Goal: Task Accomplishment & Management: Manage account settings

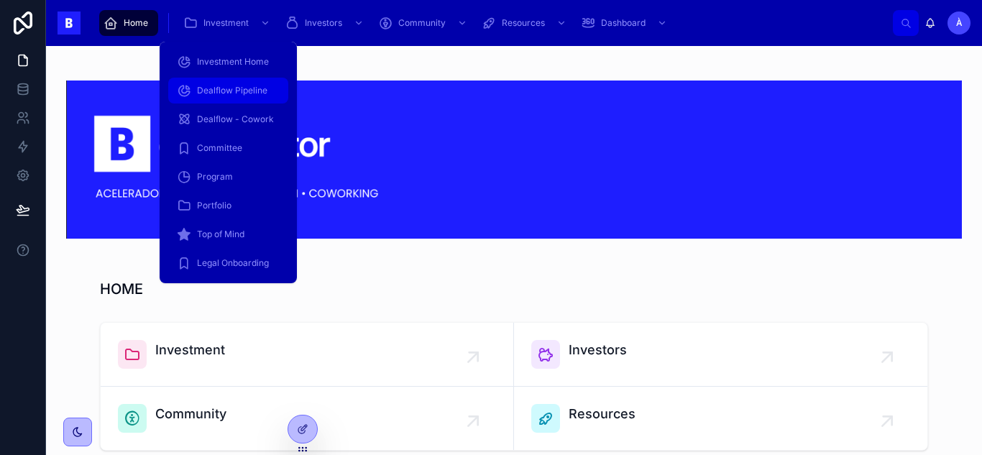
click at [217, 86] on span "Dealflow Pipeline" at bounding box center [232, 91] width 70 height 12
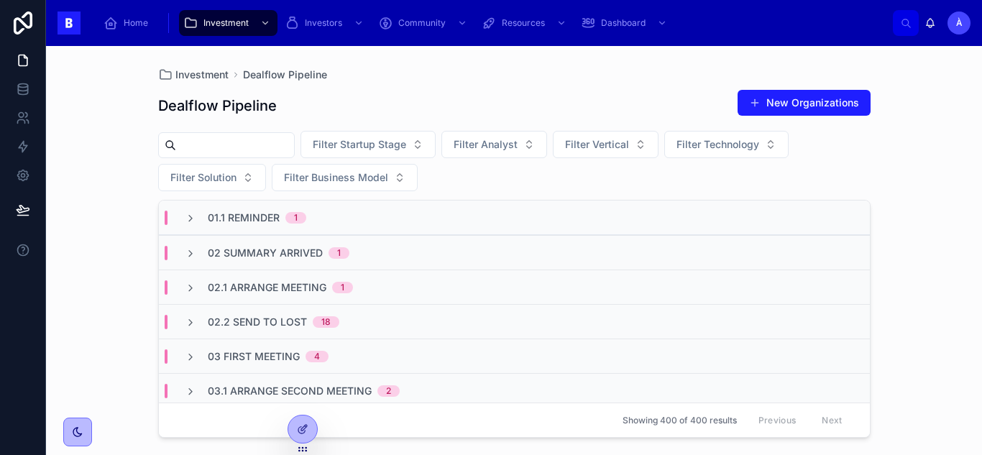
click at [283, 247] on span "02 Summary Arrived" at bounding box center [265, 253] width 115 height 14
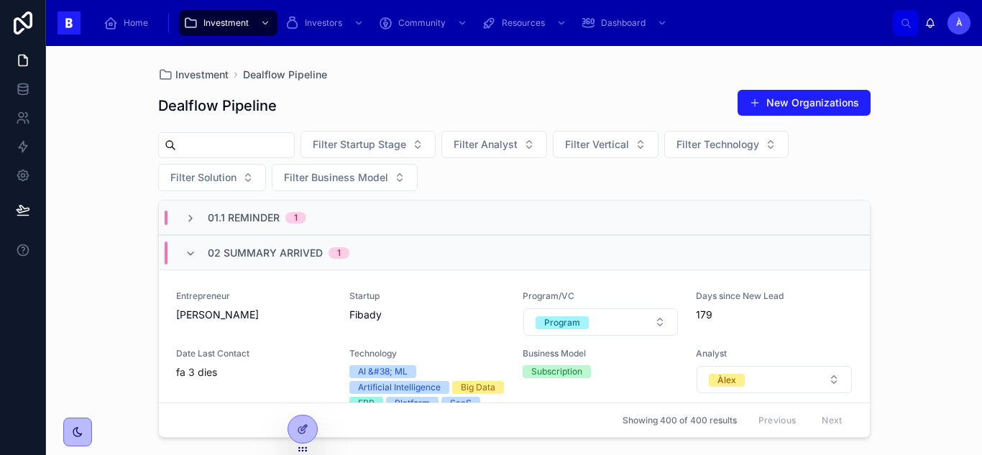
click at [283, 247] on span "02 Summary Arrived" at bounding box center [265, 253] width 115 height 14
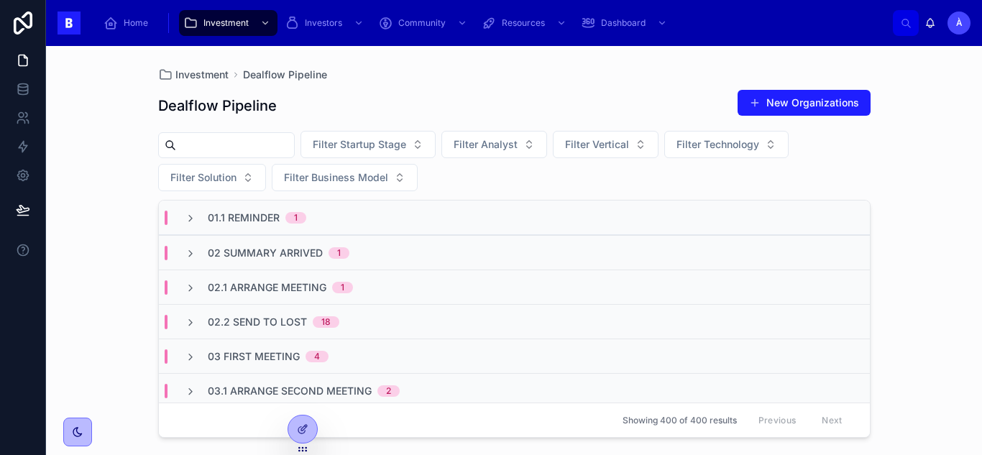
click at [254, 222] on span "01.1 Reminder" at bounding box center [244, 218] width 72 height 14
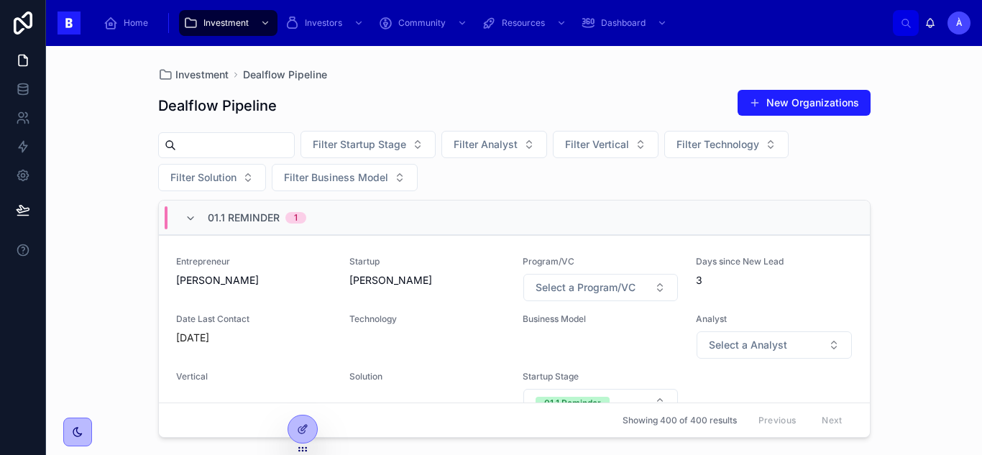
click at [254, 222] on span "01.1 Reminder" at bounding box center [244, 218] width 72 height 14
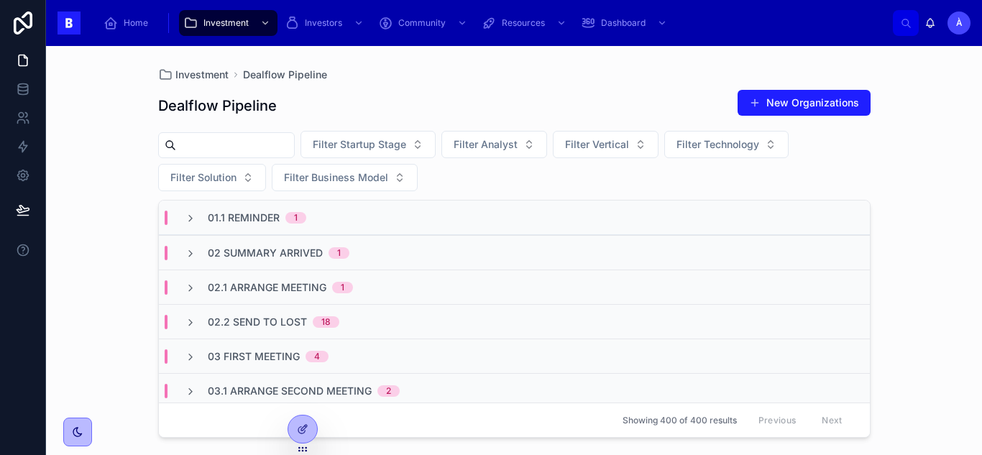
click at [256, 135] on input "text" at bounding box center [235, 145] width 118 height 20
type input "******"
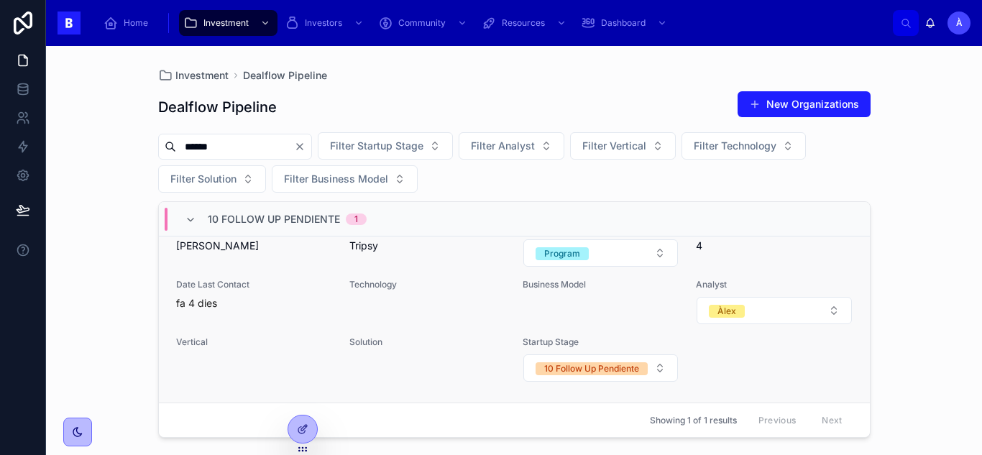
scroll to position [49, 0]
click at [392, 321] on div "Entrepreneur [PERSON_NAME] Startup Tripsy Program/VC Program Days since New Lea…" at bounding box center [514, 302] width 677 height 161
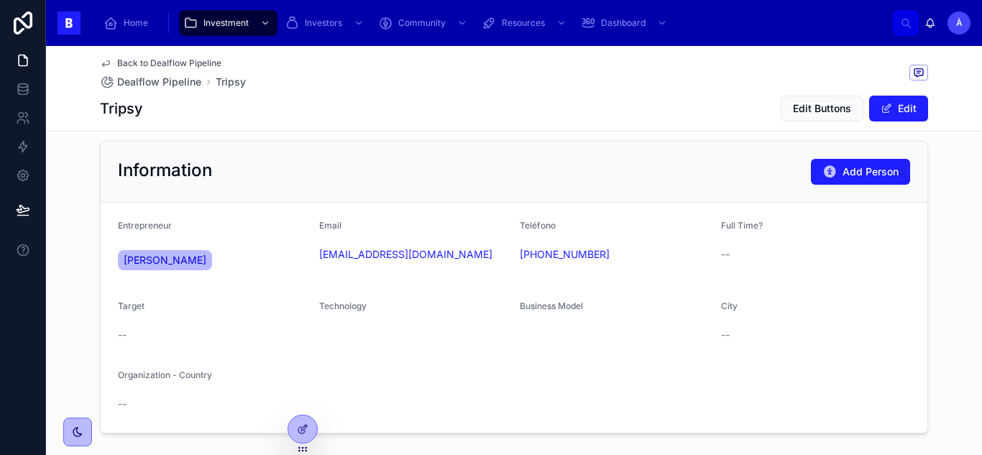
scroll to position [113, 0]
click at [886, 109] on span at bounding box center [887, 109] width 12 height 12
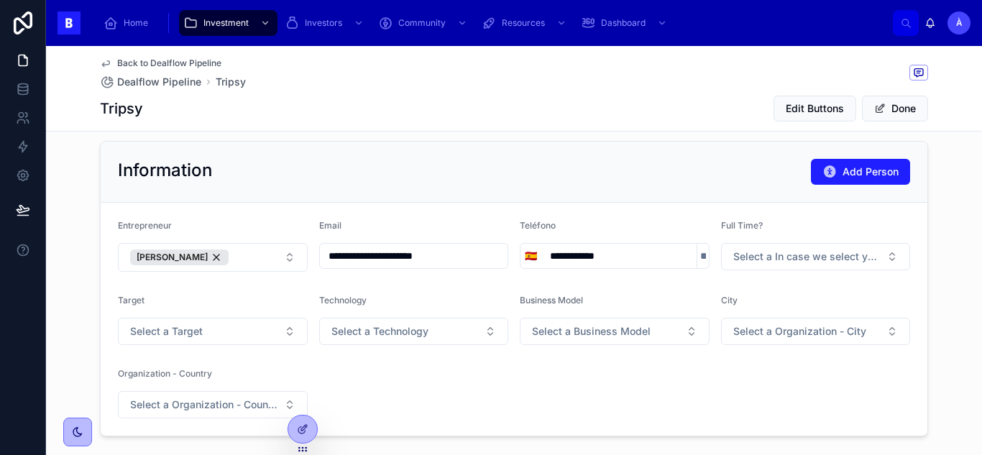
click at [550, 258] on input "**********" at bounding box center [619, 256] width 155 height 20
click at [555, 257] on input "**********" at bounding box center [619, 256] width 155 height 20
click at [525, 257] on span "🇪🇸" at bounding box center [531, 256] width 12 height 14
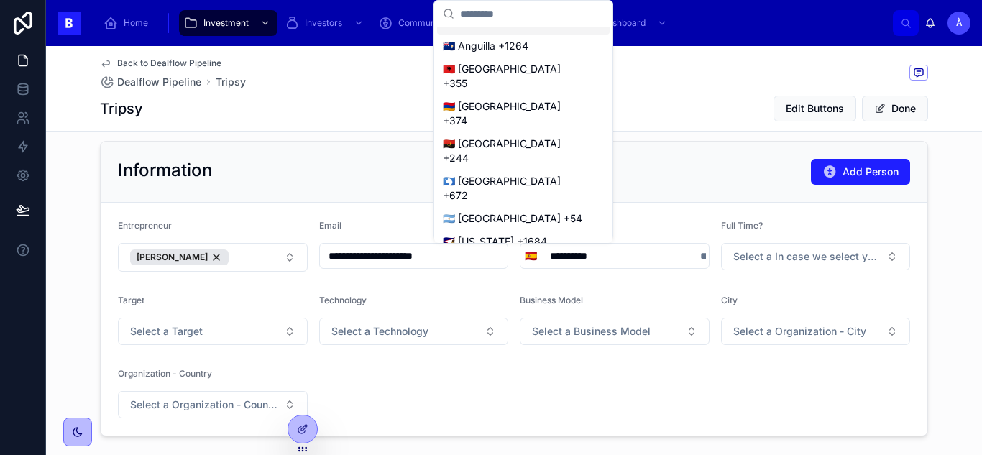
scroll to position [140, 0]
click at [470, 206] on div "🇦🇷 [GEOGRAPHIC_DATA] +54" at bounding box center [523, 217] width 173 height 23
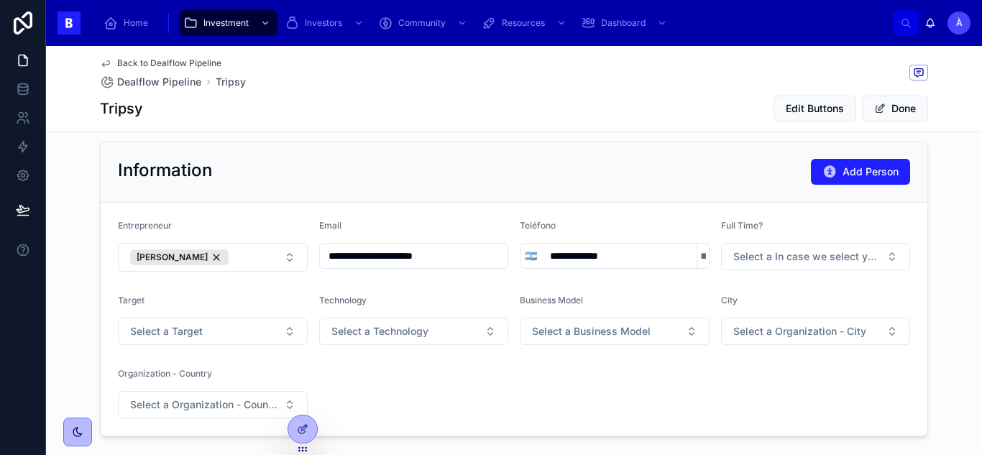
click at [555, 262] on input "**********" at bounding box center [619, 256] width 155 height 20
type input "**********"
click at [603, 192] on div "Information Add Person" at bounding box center [514, 172] width 827 height 61
click at [871, 120] on button "Done" at bounding box center [895, 109] width 66 height 26
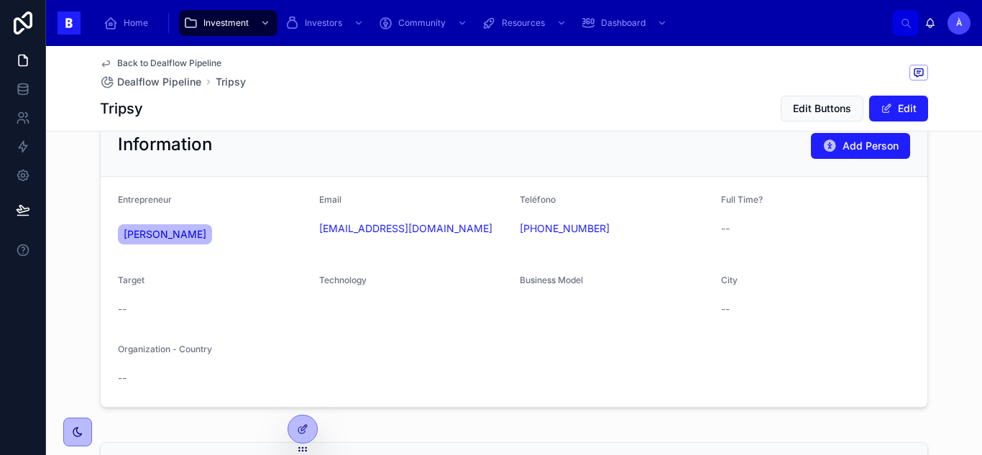
scroll to position [140, 0]
click at [889, 106] on button "Edit" at bounding box center [899, 109] width 59 height 26
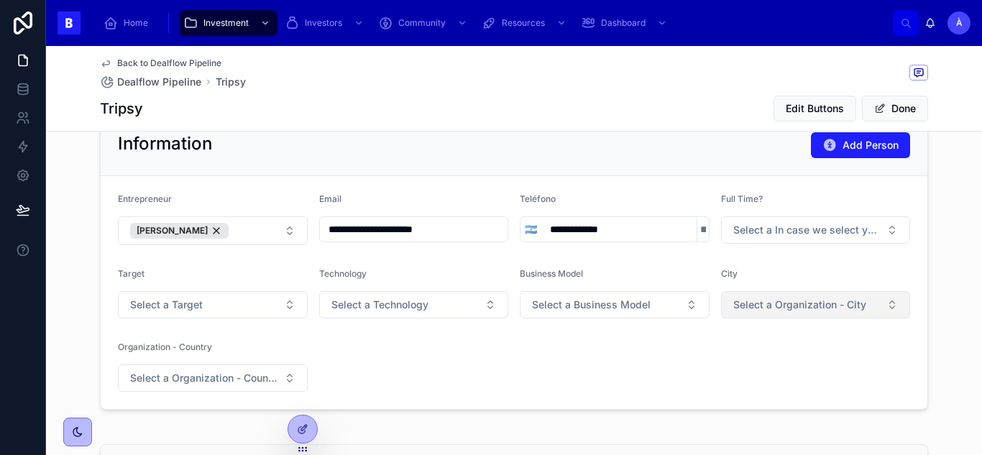
click at [770, 296] on button "Select a Organization - City" at bounding box center [816, 304] width 190 height 27
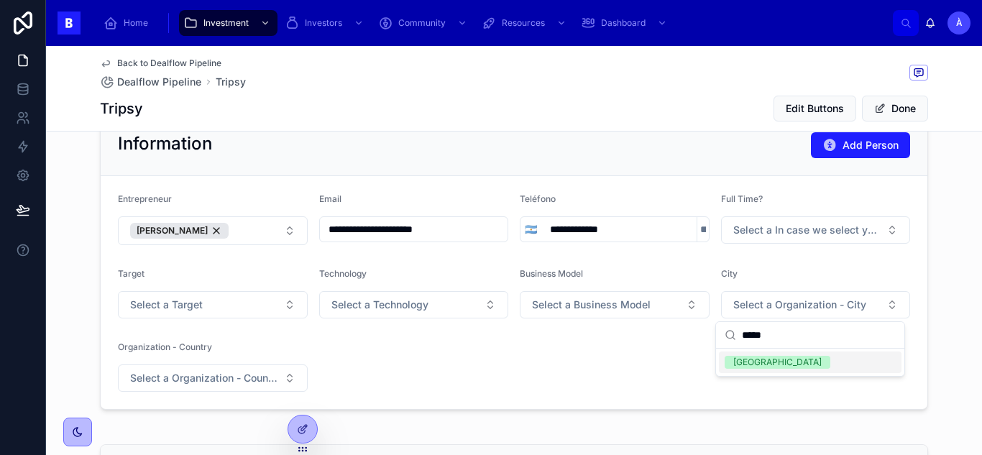
type input "*****"
click at [754, 355] on div "[GEOGRAPHIC_DATA]" at bounding box center [810, 363] width 183 height 22
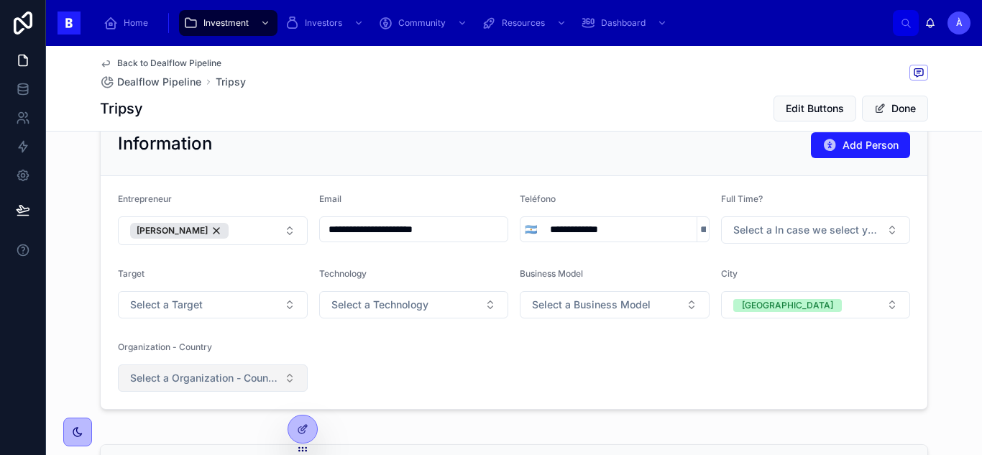
click at [229, 368] on button "Select a Organization - Country" at bounding box center [213, 378] width 190 height 27
type input "*"
type input "***"
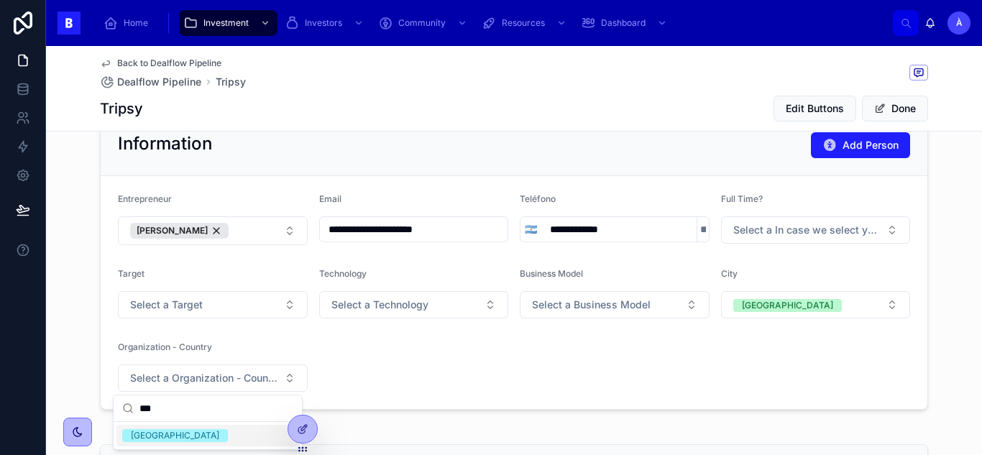
click at [149, 441] on div "[GEOGRAPHIC_DATA]" at bounding box center [175, 435] width 88 height 13
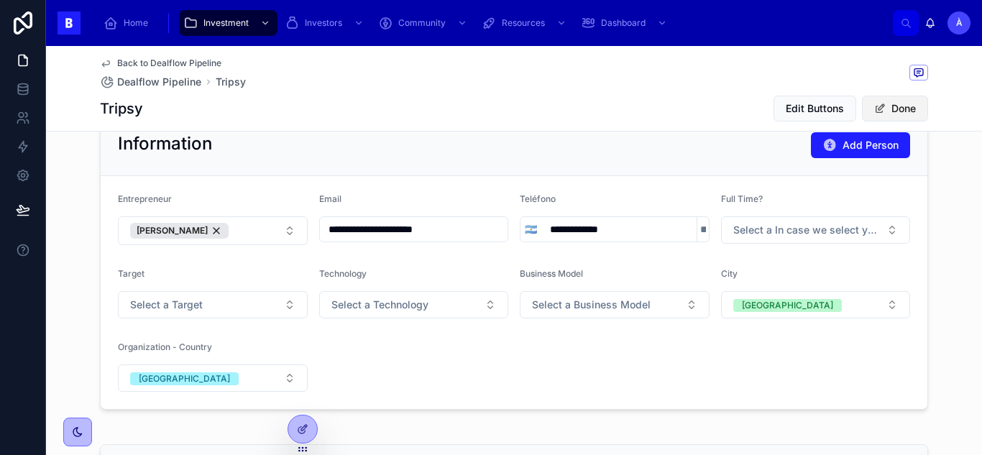
click at [897, 105] on button "Done" at bounding box center [895, 109] width 66 height 26
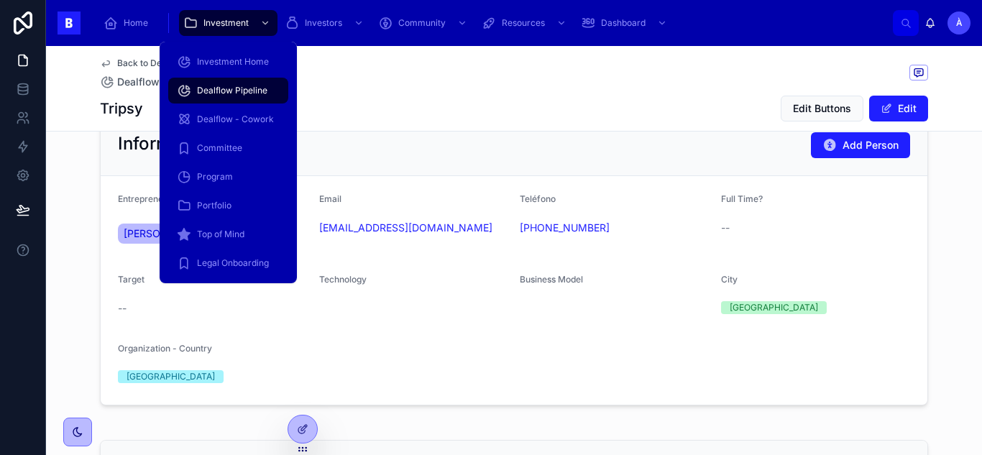
click at [219, 88] on span "Dealflow Pipeline" at bounding box center [232, 91] width 70 height 12
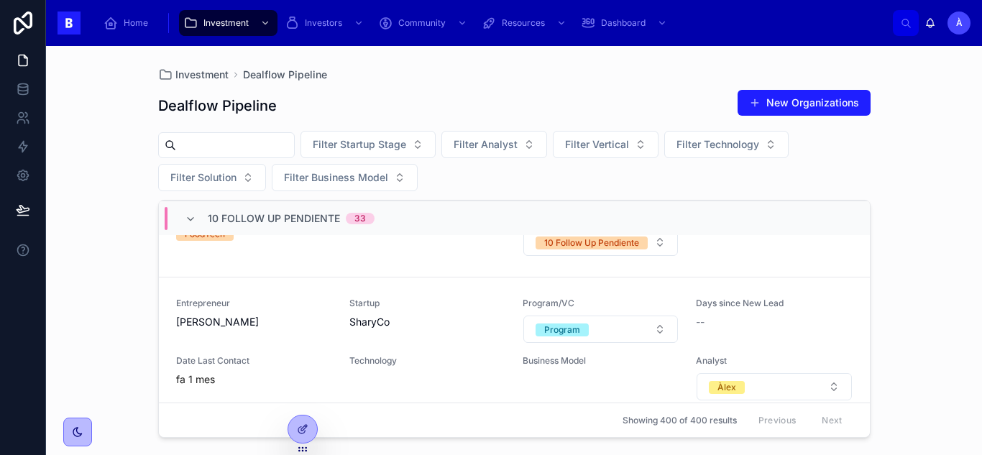
scroll to position [883, 0]
click at [199, 211] on div "10 Follow Up Pendiente 33" at bounding box center [280, 218] width 190 height 23
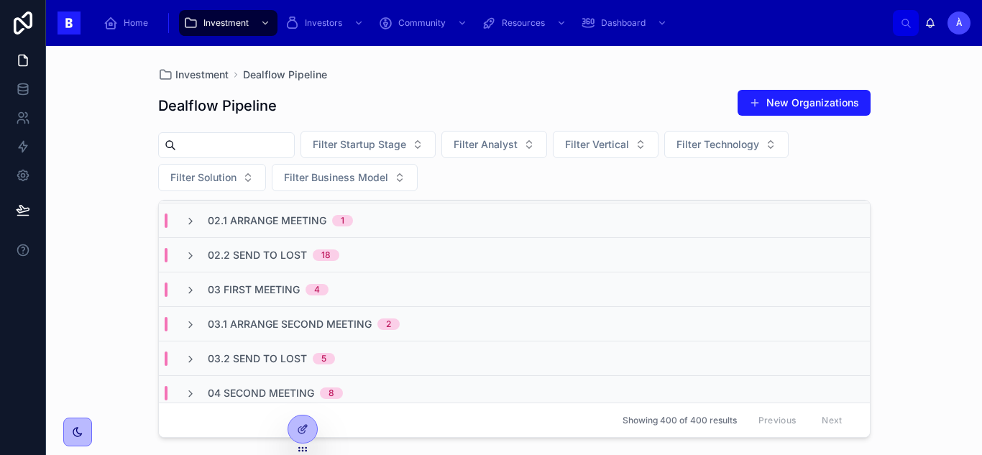
scroll to position [0, 0]
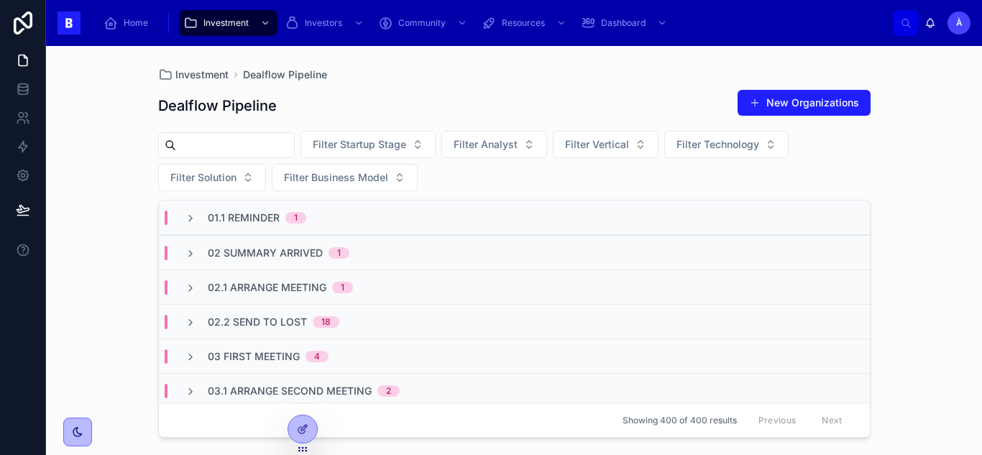
click at [294, 294] on span "02.1 Arrange Meeting" at bounding box center [267, 288] width 119 height 14
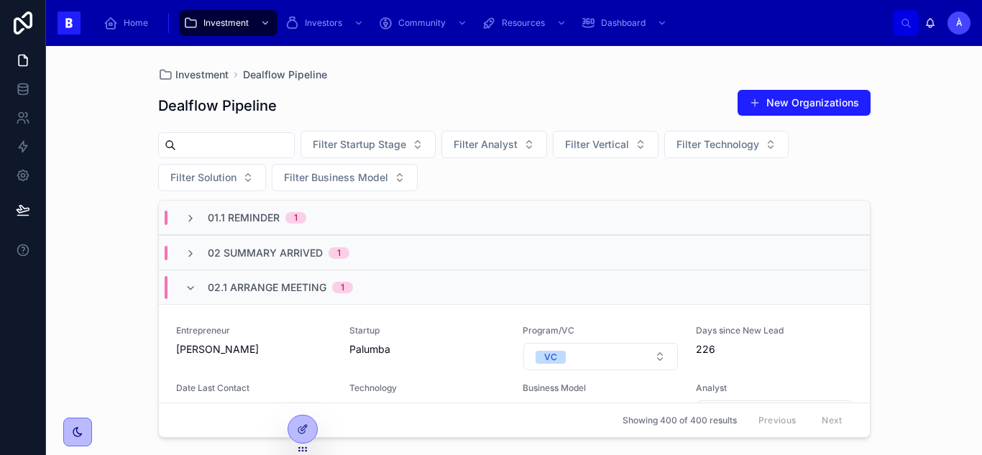
click at [294, 294] on span "02.1 Arrange Meeting" at bounding box center [267, 288] width 119 height 14
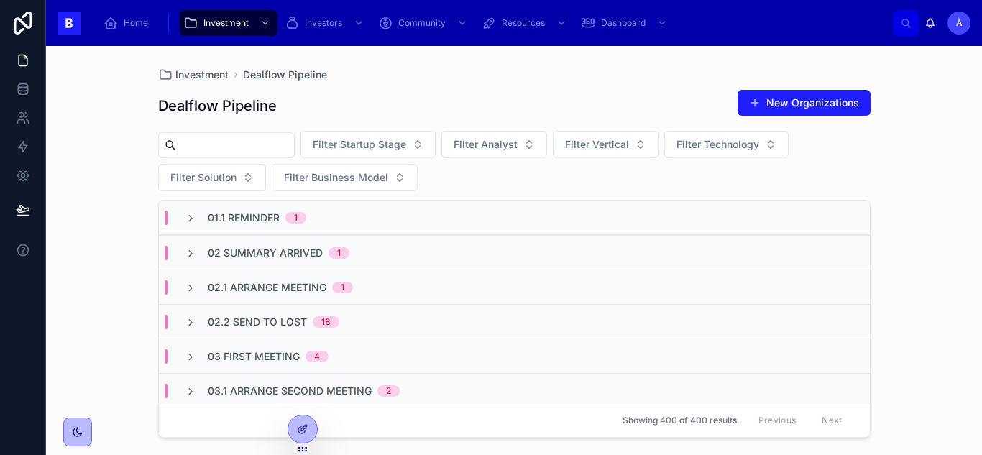
click at [239, 251] on span "02 Summary Arrived" at bounding box center [265, 253] width 115 height 14
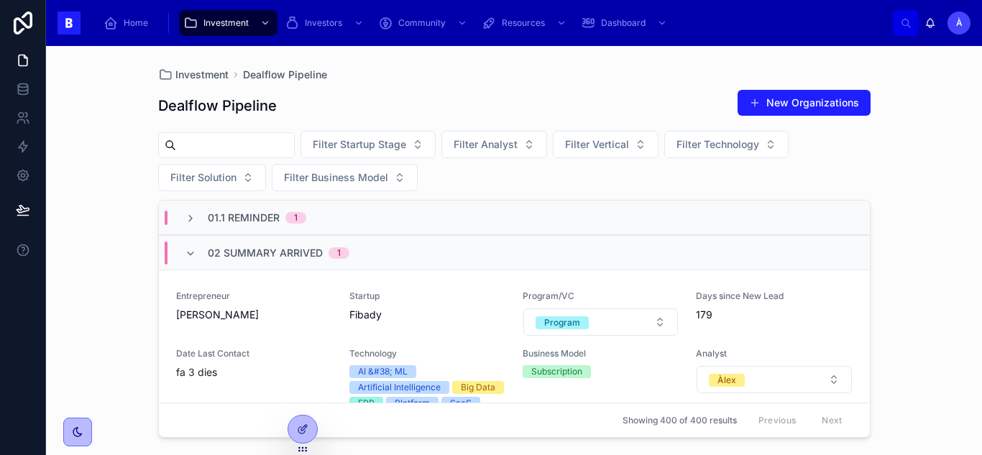
click at [239, 251] on span "02 Summary Arrived" at bounding box center [265, 253] width 115 height 14
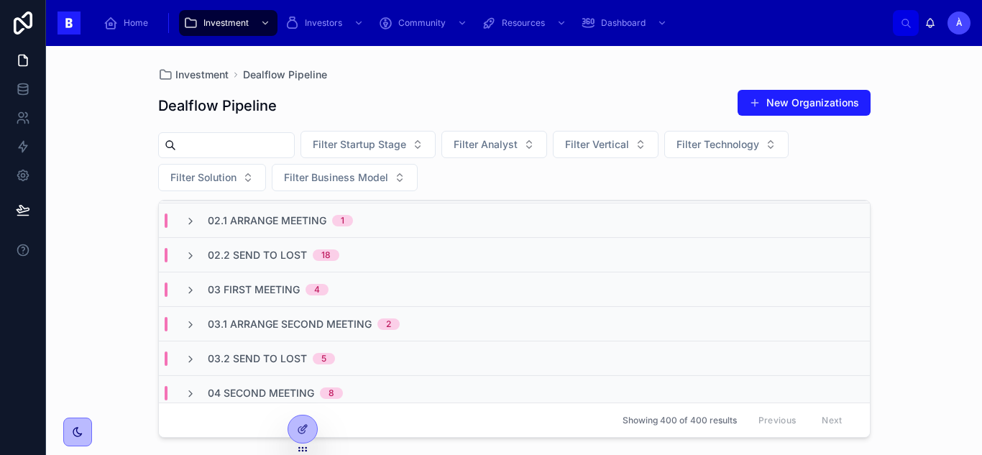
scroll to position [68, 0]
click at [239, 251] on span "02.2 Send To Lost" at bounding box center [257, 254] width 99 height 14
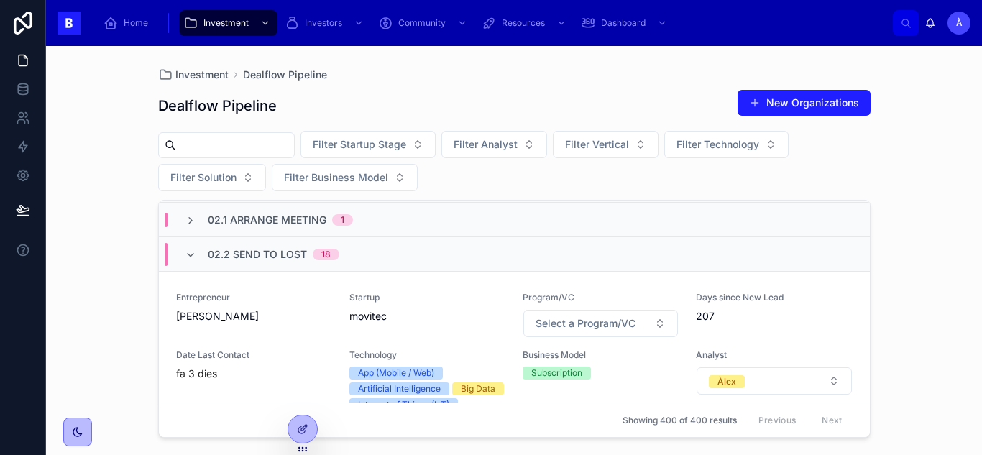
click at [244, 255] on span "02.2 Send To Lost" at bounding box center [257, 254] width 99 height 14
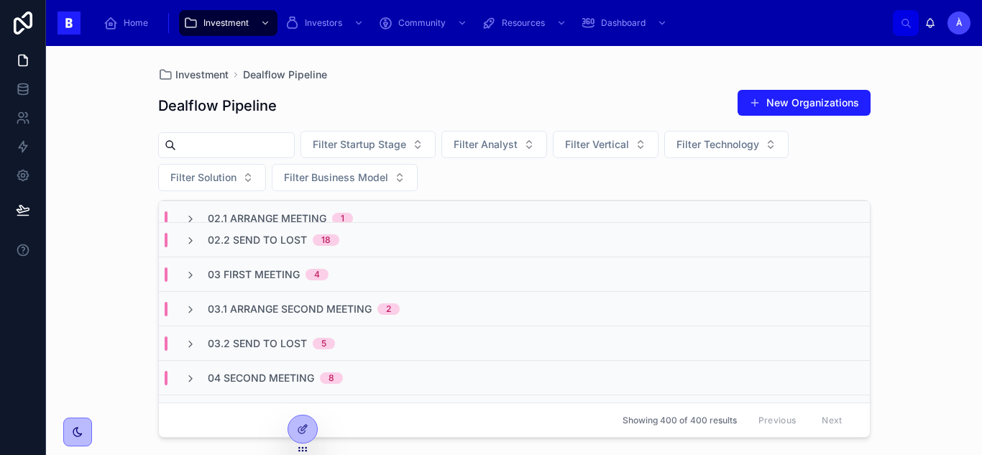
scroll to position [83, 0]
click at [268, 239] on span "02.2 Send To Lost" at bounding box center [257, 239] width 99 height 14
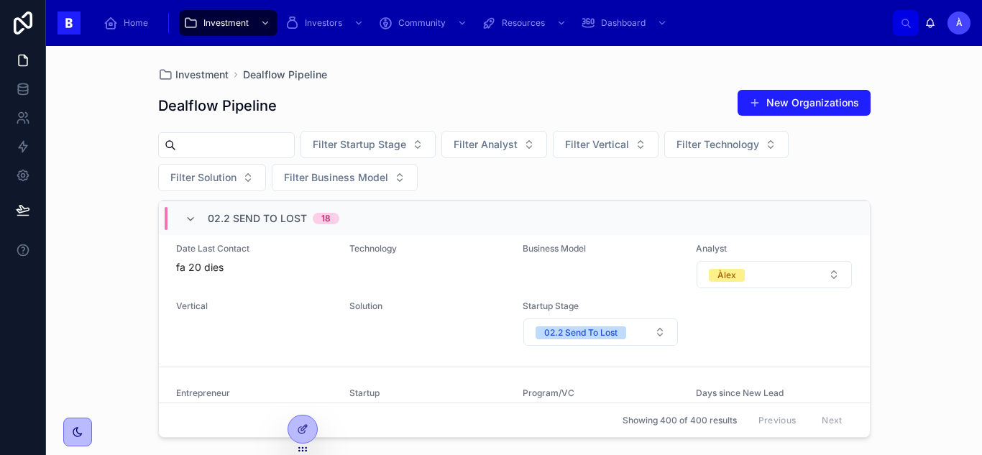
scroll to position [1902, 0]
click at [191, 218] on icon at bounding box center [191, 220] width 12 height 12
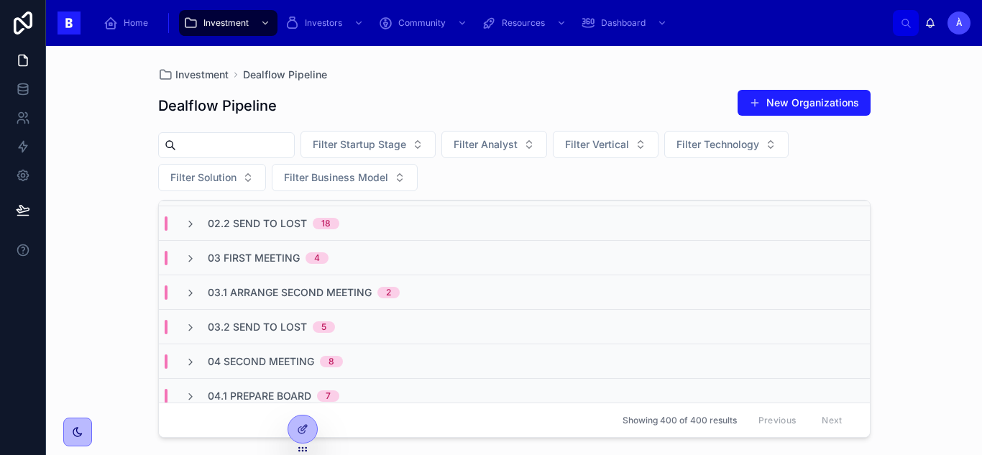
scroll to position [99, 0]
click at [289, 301] on div "03.1 Arrange Second Meeting 2" at bounding box center [514, 291] width 711 height 35
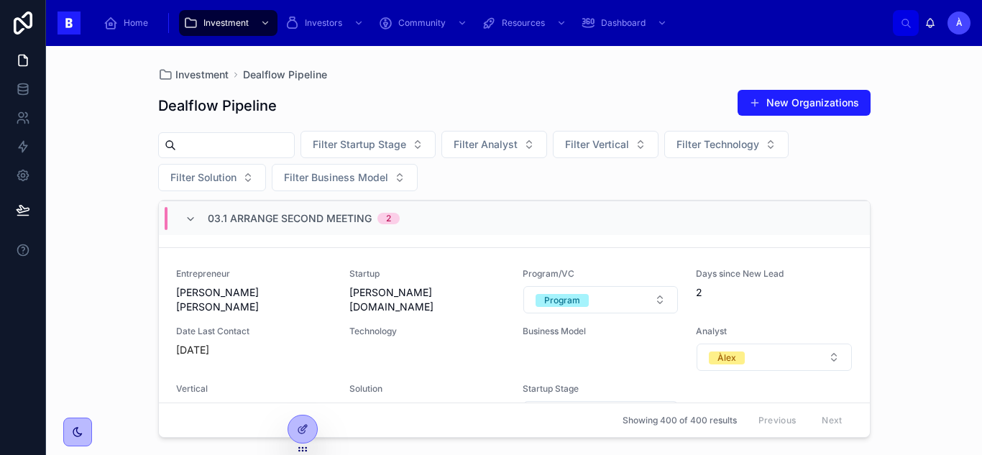
scroll to position [376, 0]
click at [188, 217] on icon at bounding box center [191, 220] width 12 height 12
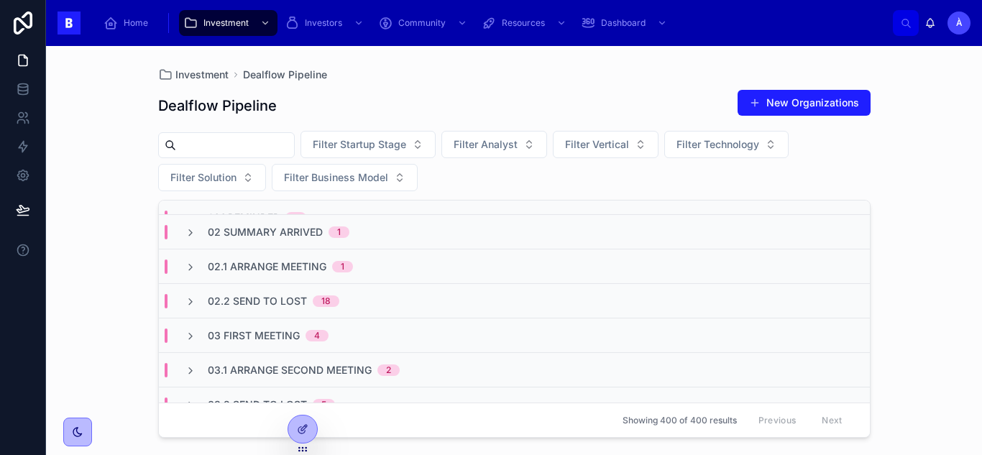
scroll to position [0, 0]
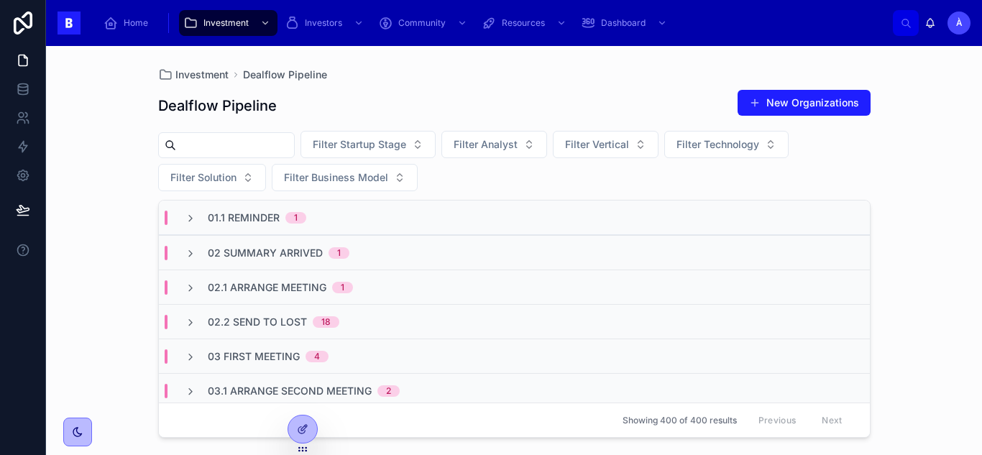
click at [314, 242] on div "02 Summary Arrived 1" at bounding box center [514, 252] width 711 height 35
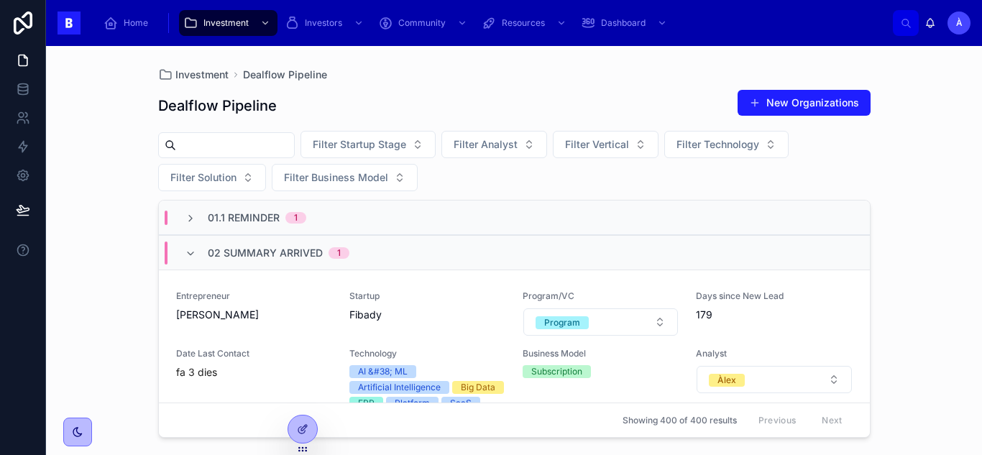
click at [314, 242] on div "02 Summary Arrived 1" at bounding box center [279, 253] width 142 height 23
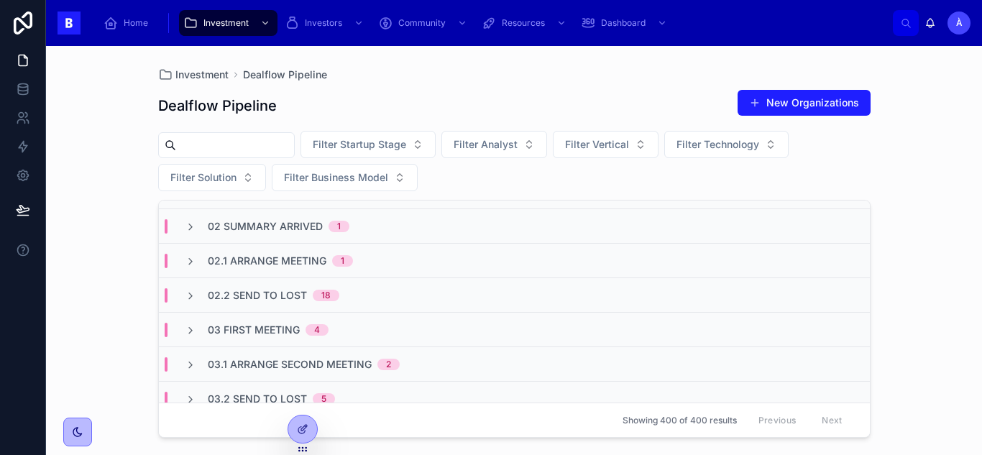
scroll to position [27, 0]
click at [283, 300] on span "02.2 Send To Lost" at bounding box center [257, 295] width 99 height 14
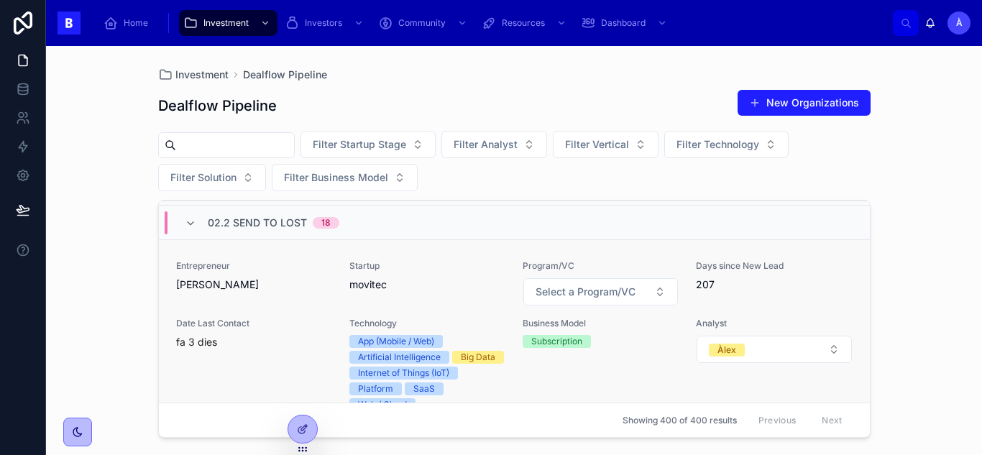
scroll to position [100, 0]
click at [488, 288] on span "movitec" at bounding box center [428, 284] width 156 height 14
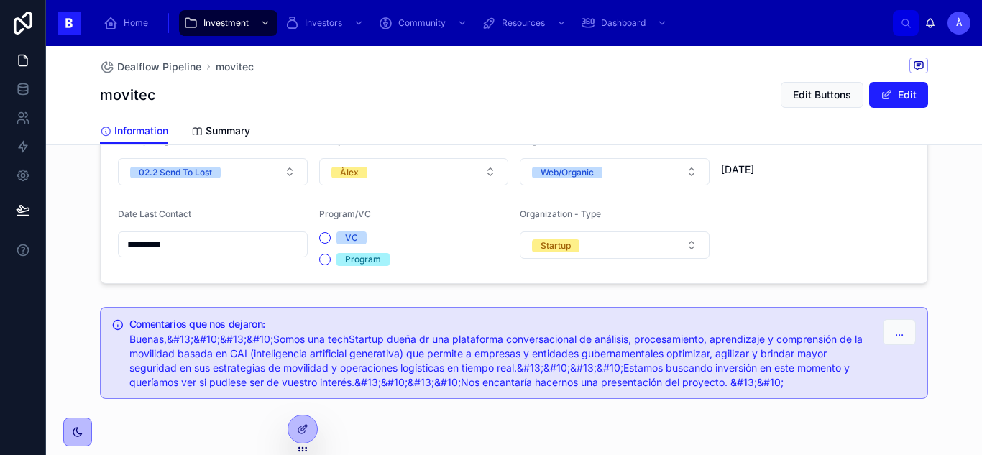
scroll to position [1191, 0]
click at [178, 175] on div "02.2 Send To Lost" at bounding box center [175, 174] width 73 height 12
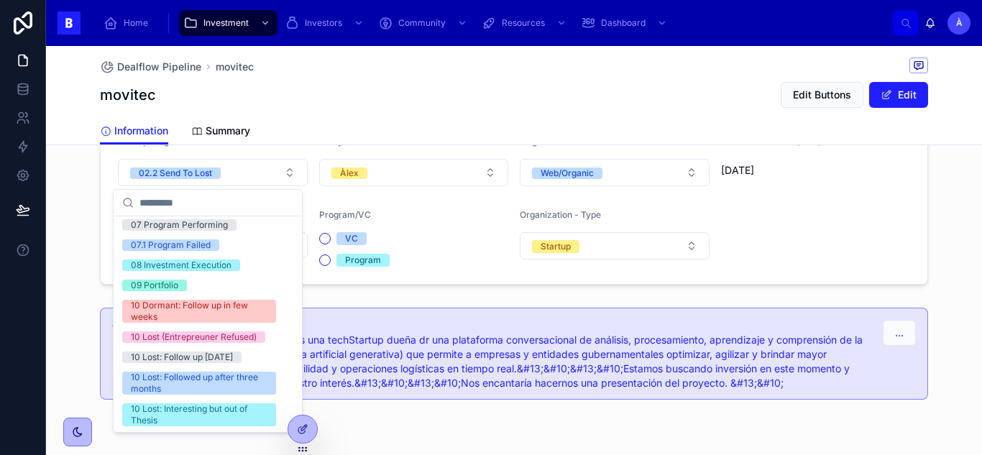
scroll to position [518, 0]
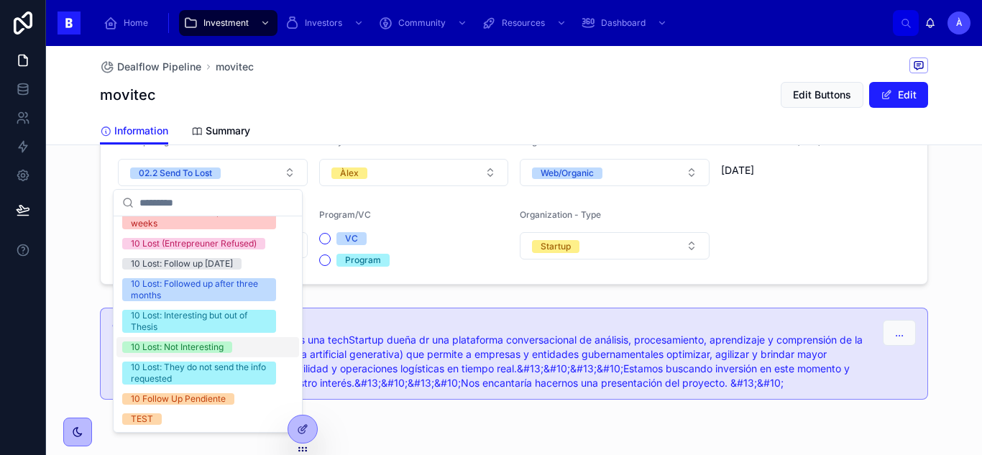
click at [165, 344] on div "10 Lost: Not Interesting" at bounding box center [177, 348] width 93 height 12
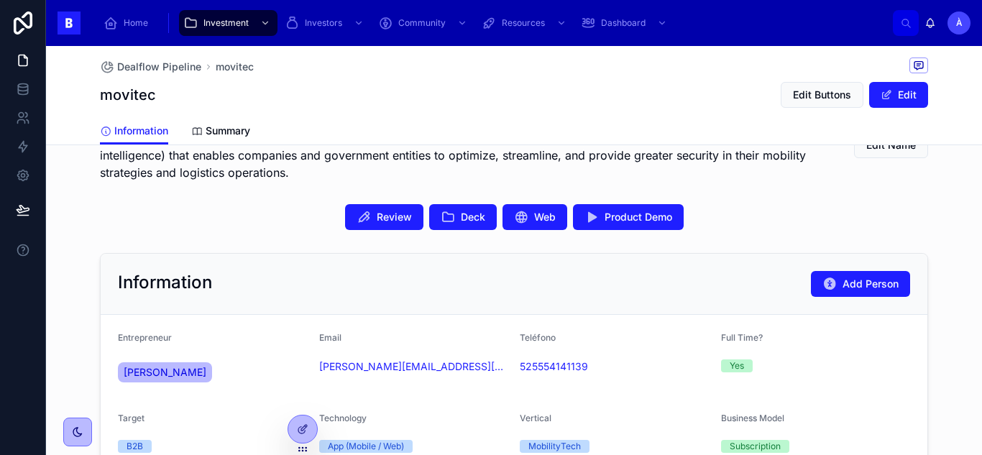
scroll to position [281, 0]
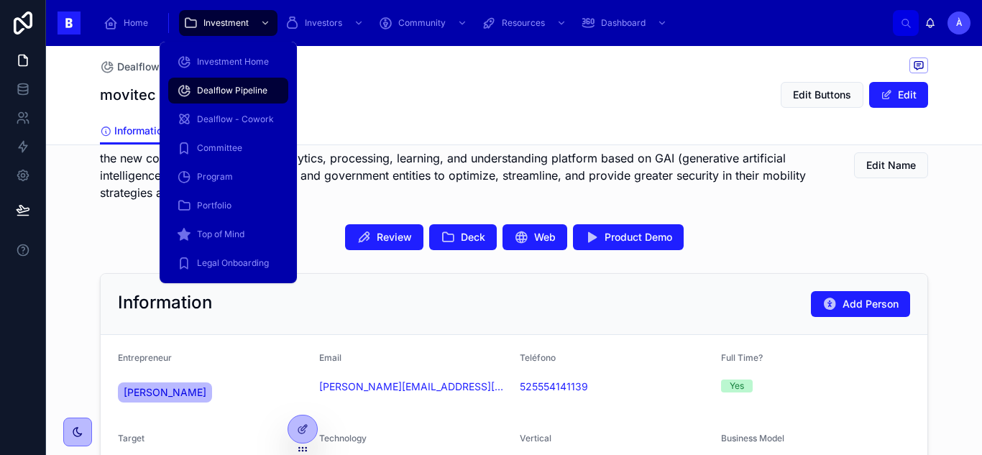
click at [216, 88] on span "Dealflow Pipeline" at bounding box center [232, 91] width 70 height 12
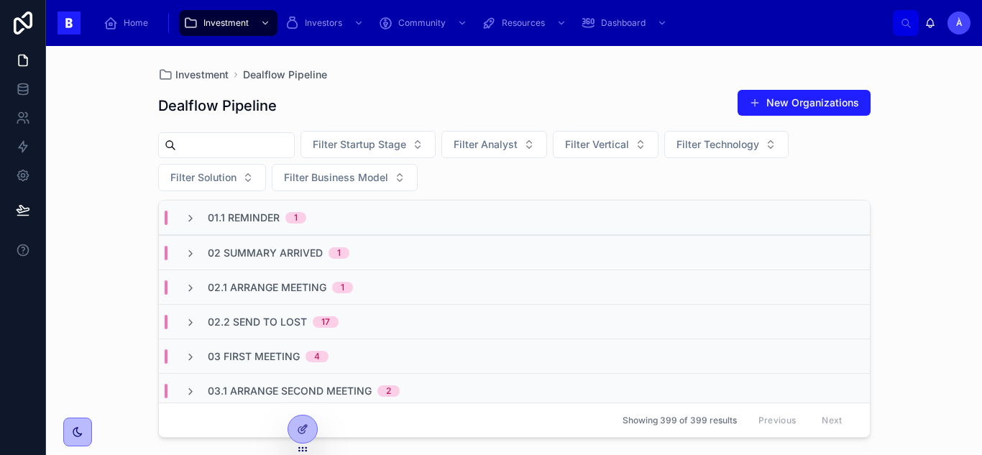
click at [292, 260] on span "02 Summary Arrived" at bounding box center [265, 253] width 115 height 14
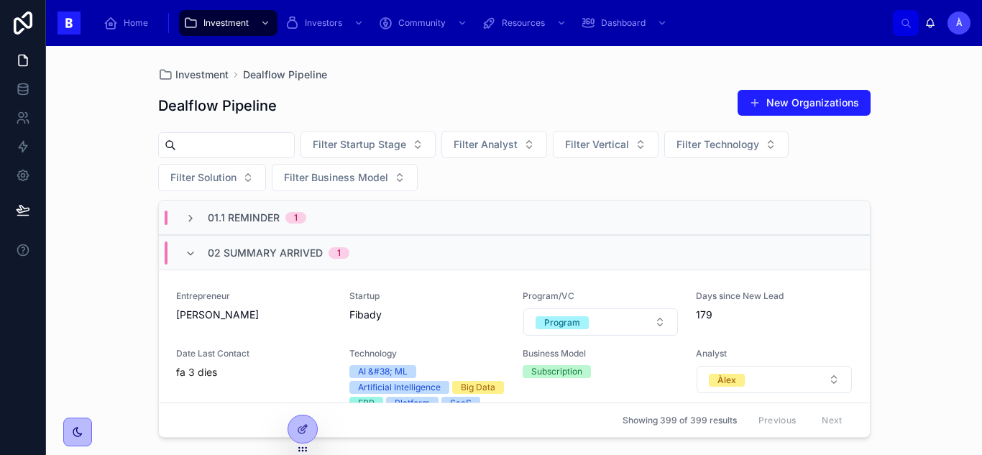
click at [292, 260] on span "02 Summary Arrived" at bounding box center [265, 253] width 115 height 14
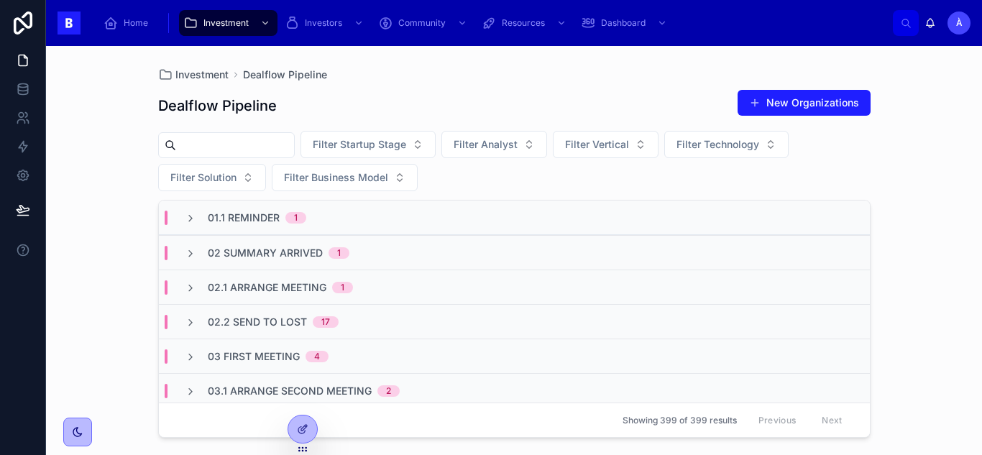
click at [237, 146] on input "text" at bounding box center [235, 145] width 118 height 20
type input "**********"
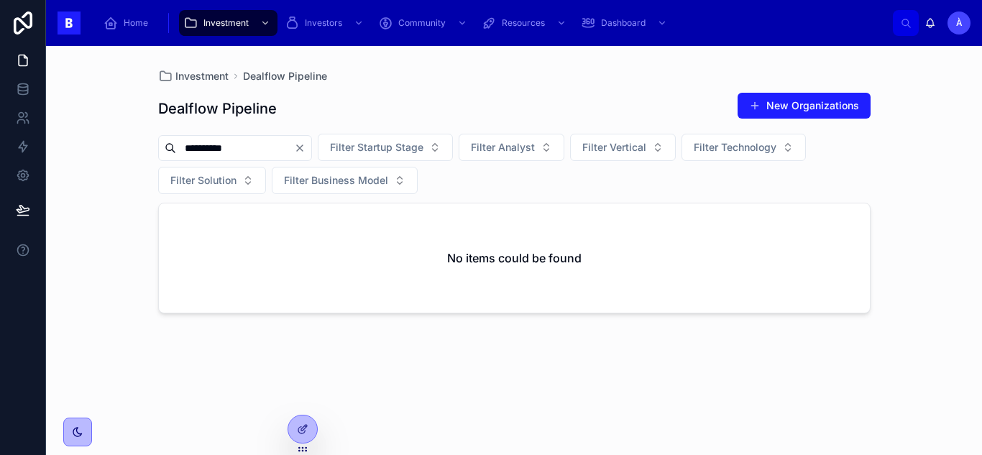
click at [311, 148] on button "Clear" at bounding box center [302, 148] width 17 height 12
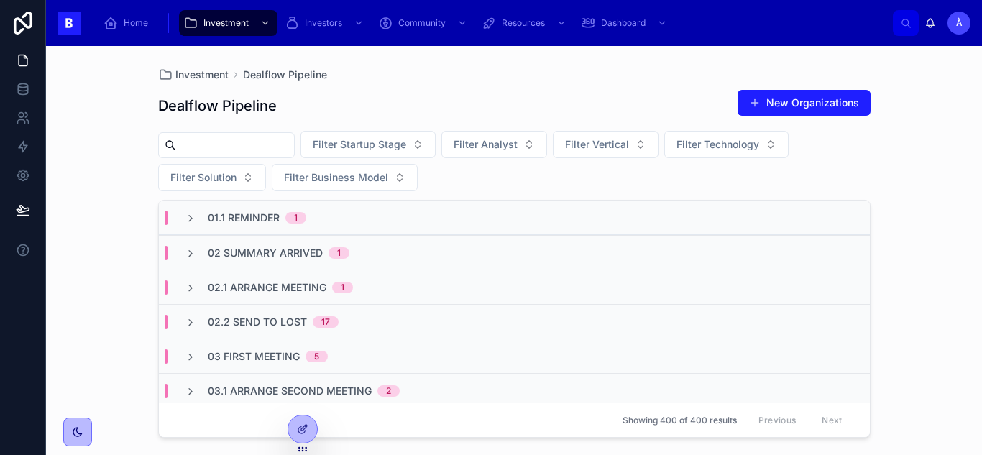
click at [247, 357] on span "03 First Meeting" at bounding box center [254, 357] width 92 height 14
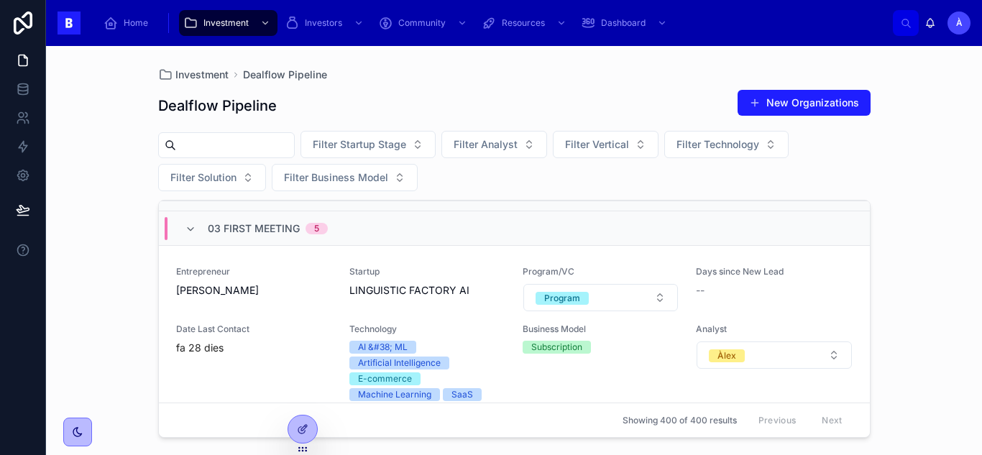
scroll to position [143, 0]
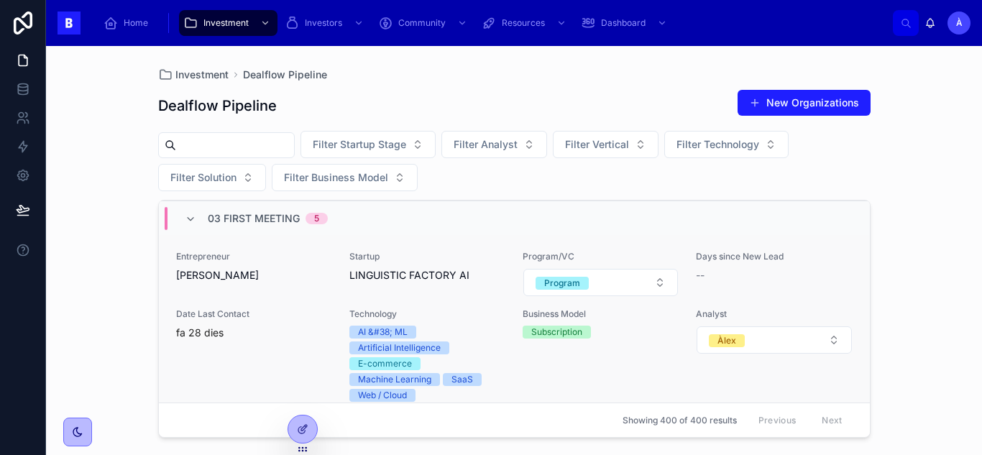
click at [274, 320] on div "Date Last Contact fa 28 dies" at bounding box center [254, 325] width 156 height 32
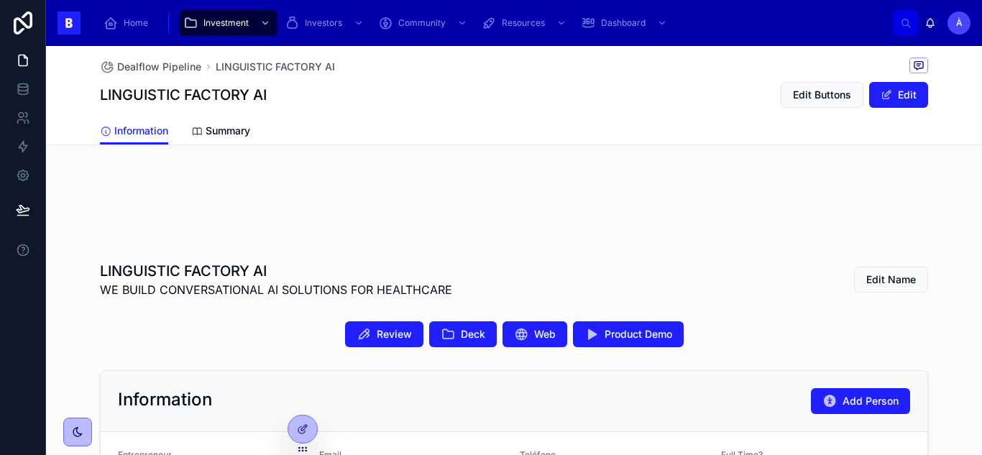
scroll to position [150, 0]
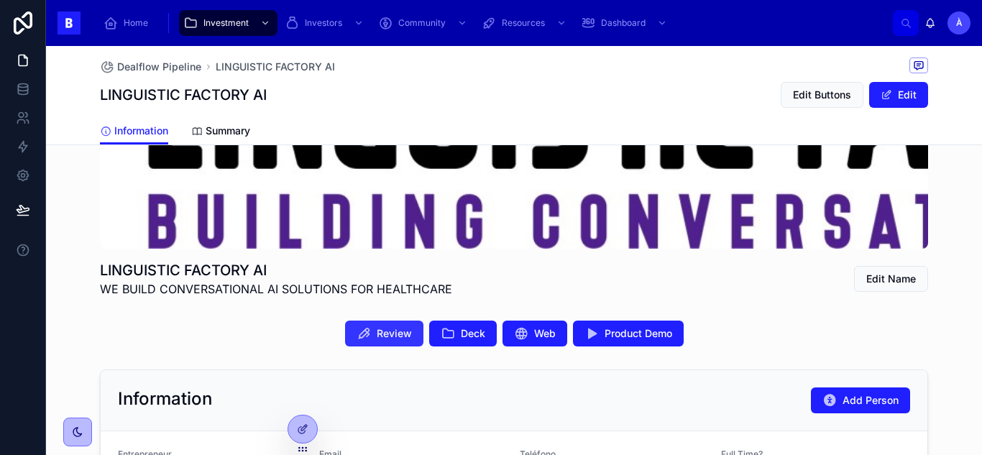
click at [395, 329] on span "Review" at bounding box center [394, 334] width 35 height 14
click at [461, 331] on span "Deck" at bounding box center [473, 334] width 24 height 14
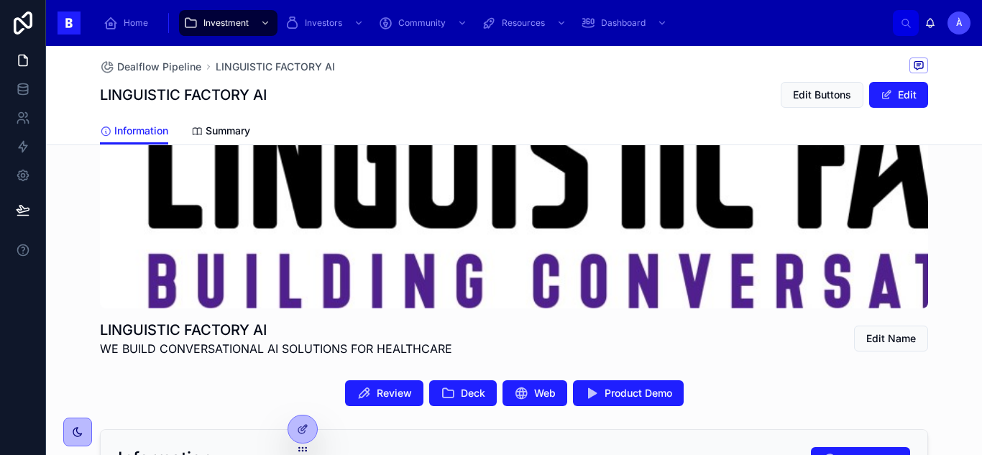
scroll to position [89, 0]
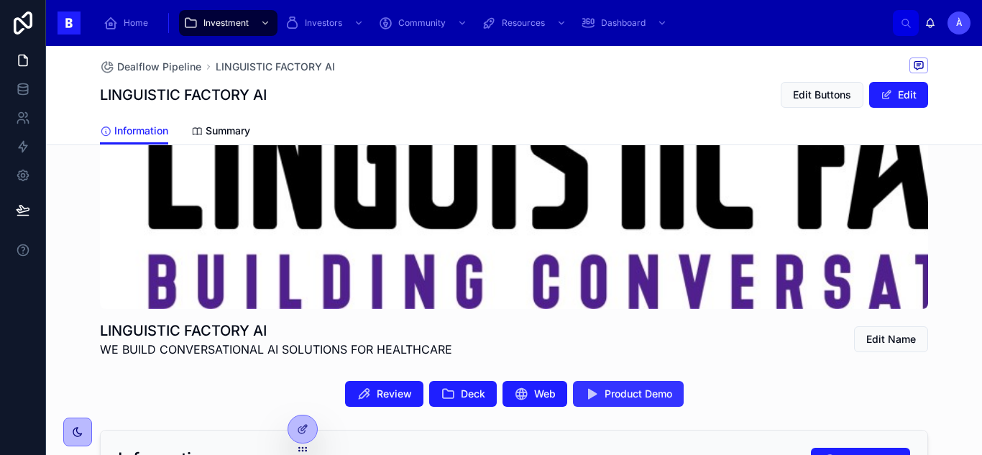
click at [605, 393] on span "Product Demo" at bounding box center [639, 394] width 68 height 14
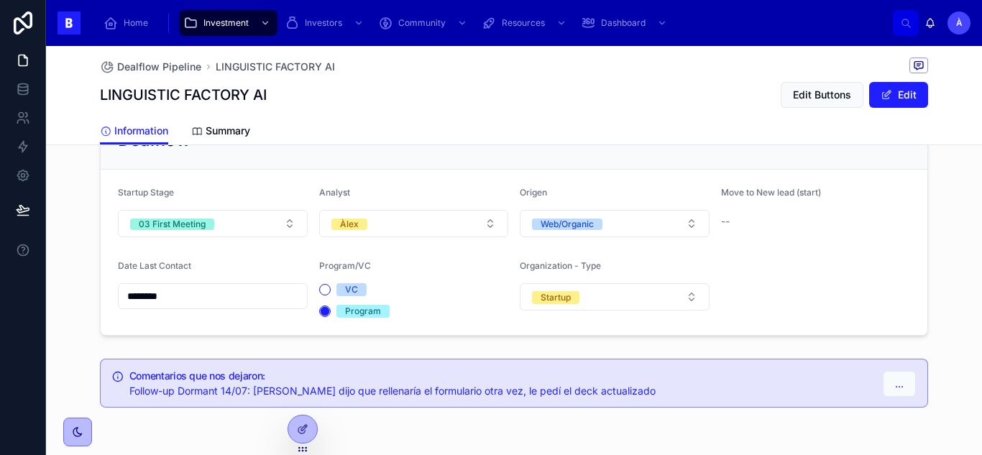
scroll to position [1105, 0]
click at [218, 229] on button "03 First Meeting" at bounding box center [213, 222] width 190 height 27
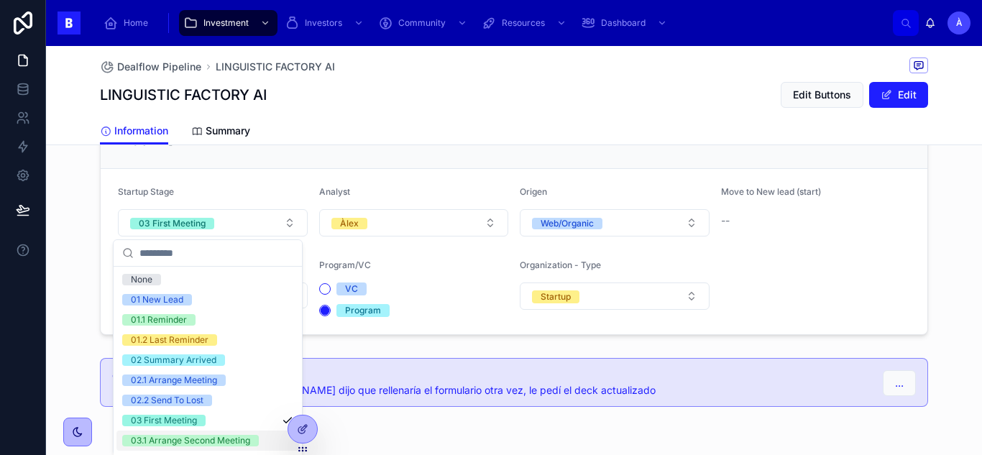
click at [191, 447] on div "03.1 Arrange Second Meeting" at bounding box center [208, 441] width 183 height 20
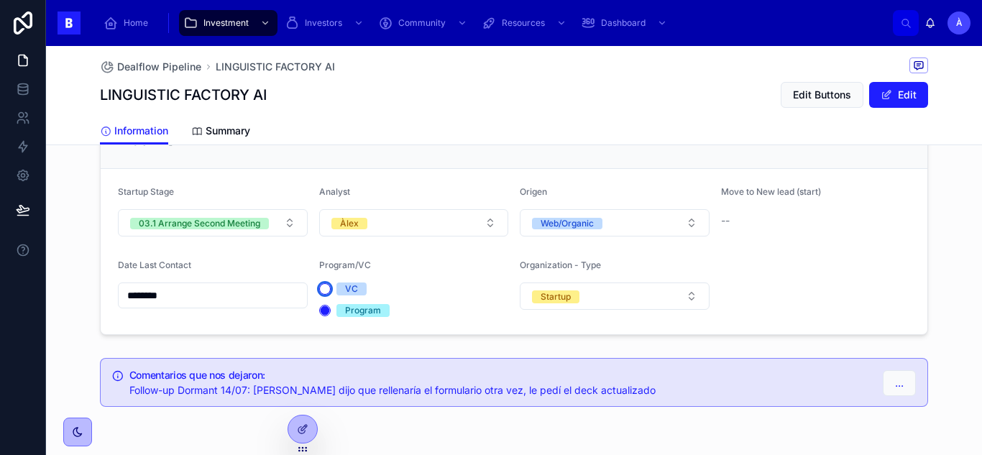
click at [321, 288] on button "VC" at bounding box center [325, 289] width 12 height 12
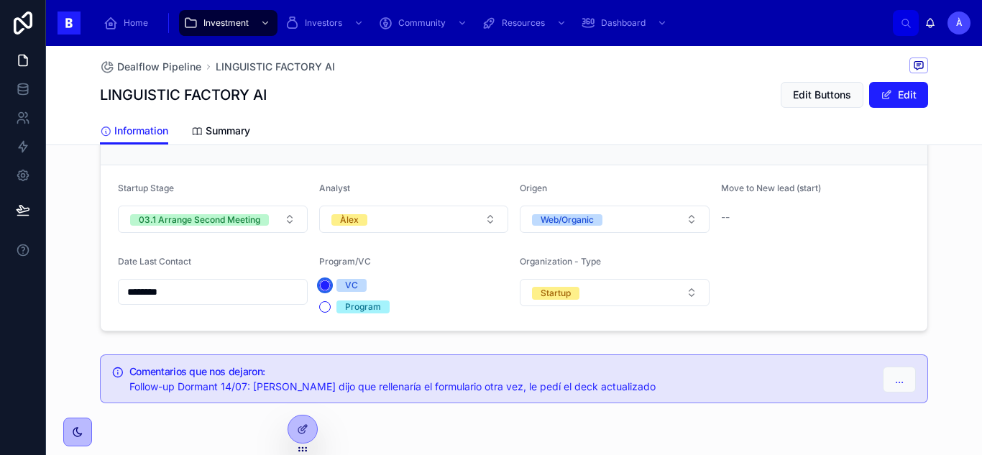
scroll to position [1120, 0]
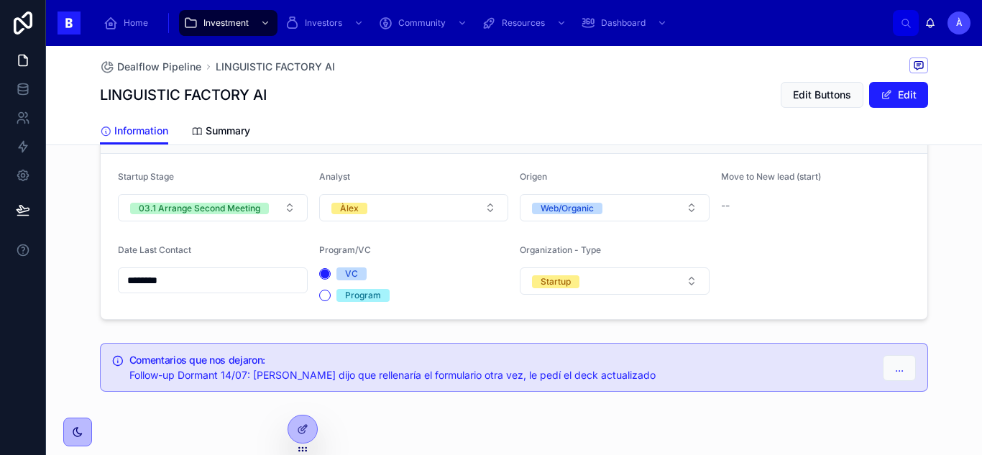
click at [237, 284] on input "********" at bounding box center [213, 280] width 188 height 20
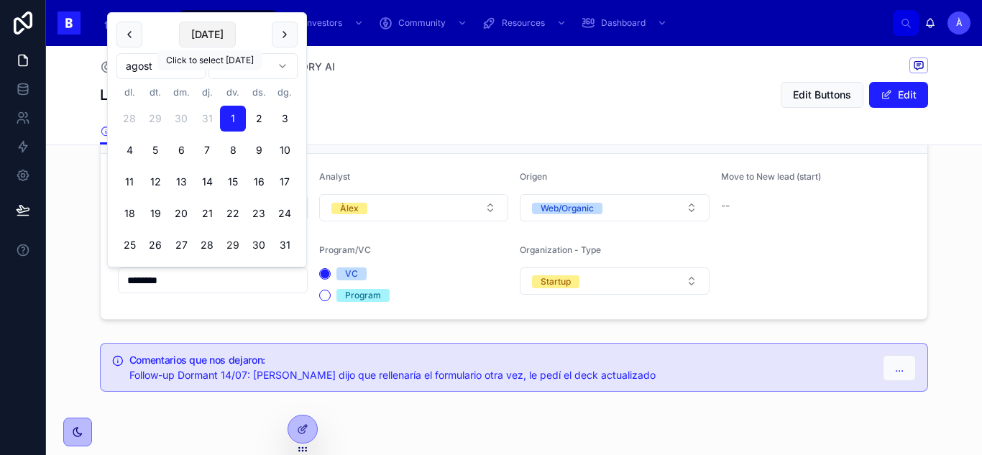
click at [208, 43] on button "[DATE]" at bounding box center [207, 35] width 57 height 26
type input "*********"
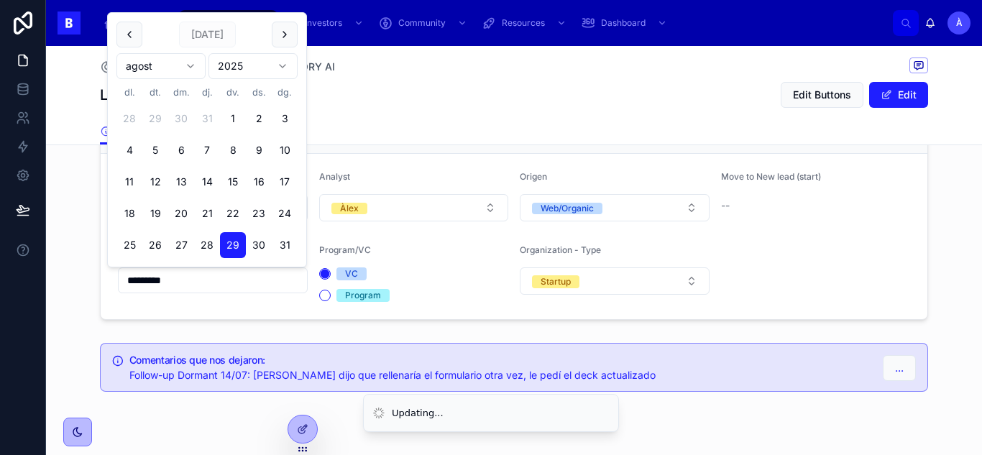
click at [375, 104] on div "LINGUISTIC FACTORY AI Edit Buttons Edit" at bounding box center [514, 94] width 829 height 27
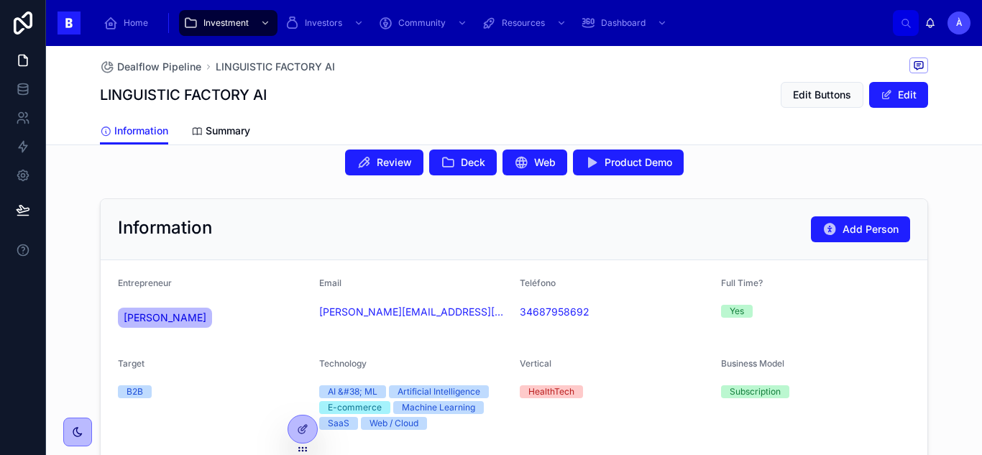
scroll to position [320, 0]
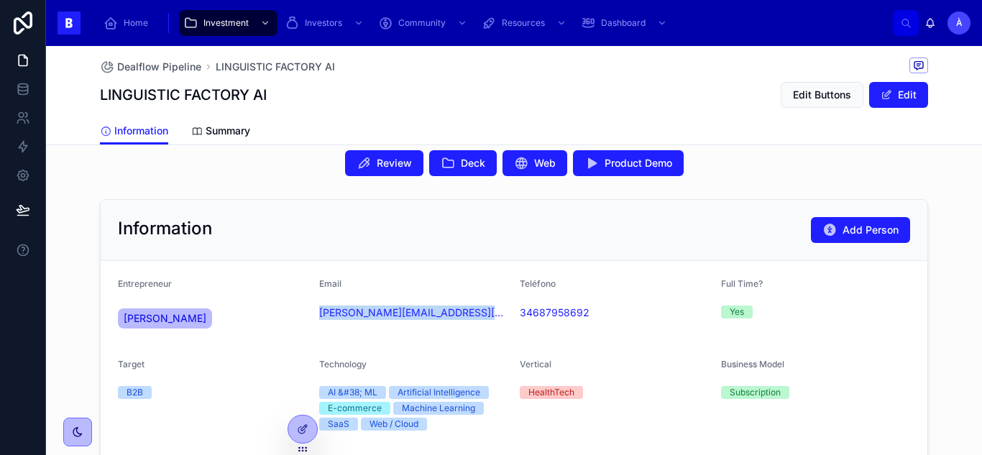
drag, startPoint x: 470, startPoint y: 329, endPoint x: 311, endPoint y: 320, distance: 159.2
click at [311, 320] on form "Entrepreneur [PERSON_NAME] Email [PERSON_NAME][EMAIL_ADDRESS][PERSON_NAME] Telé…" at bounding box center [514, 391] width 827 height 260
copy link "[PERSON_NAME][EMAIL_ADDRESS][PERSON_NAME]"
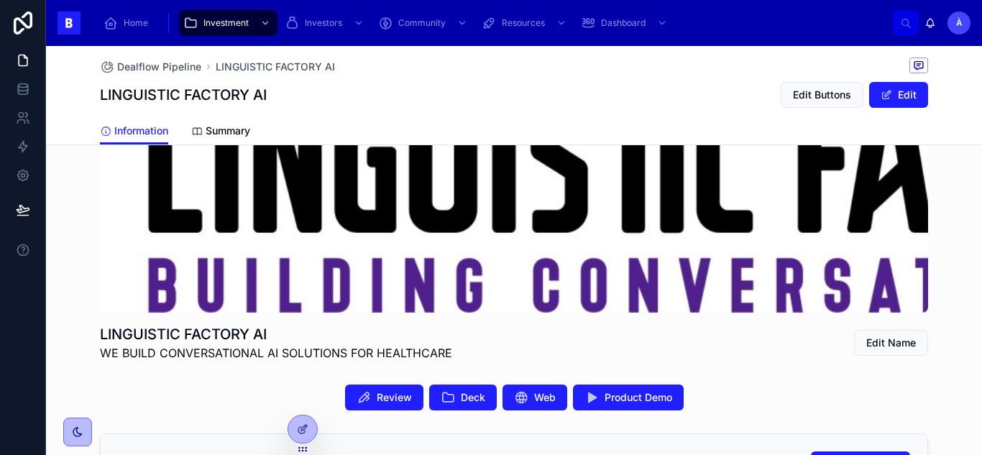
scroll to position [87, 0]
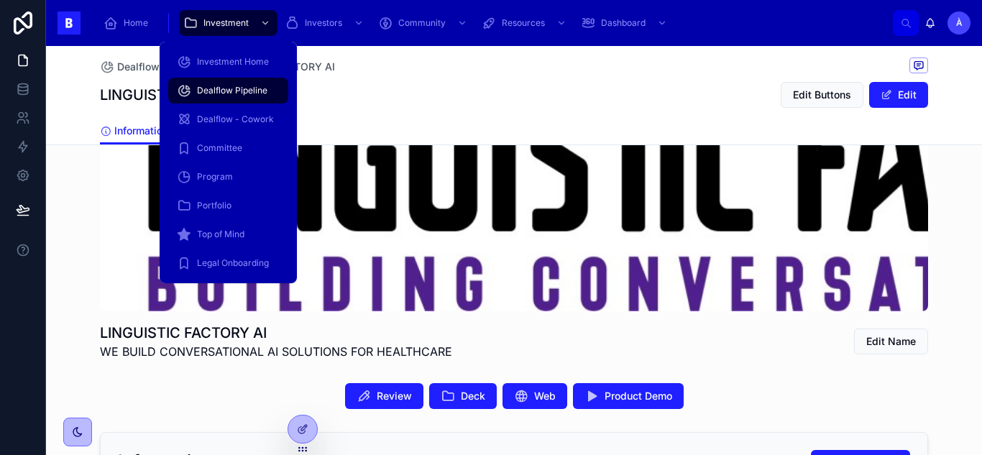
click at [212, 78] on link "Dealflow Pipeline" at bounding box center [228, 91] width 120 height 26
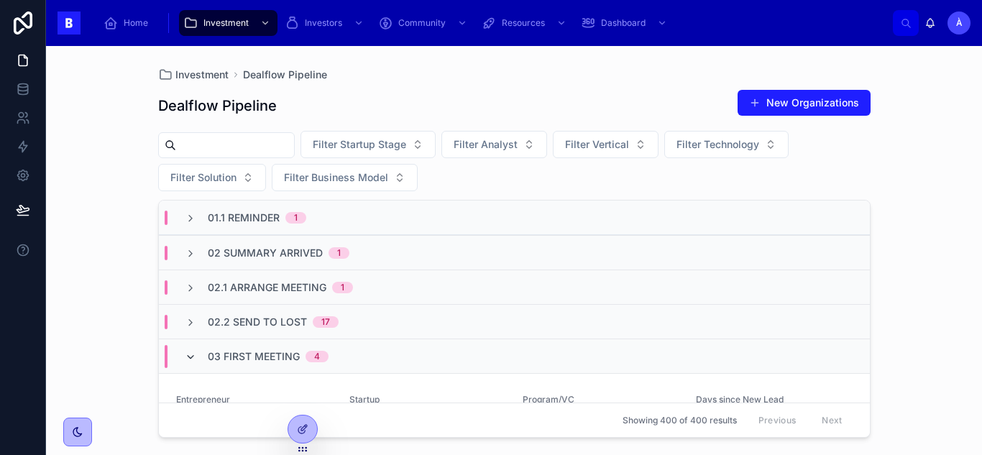
click at [195, 360] on icon at bounding box center [191, 358] width 12 height 12
click at [470, 76] on div "Investment Dealflow Pipeline" at bounding box center [514, 75] width 713 height 12
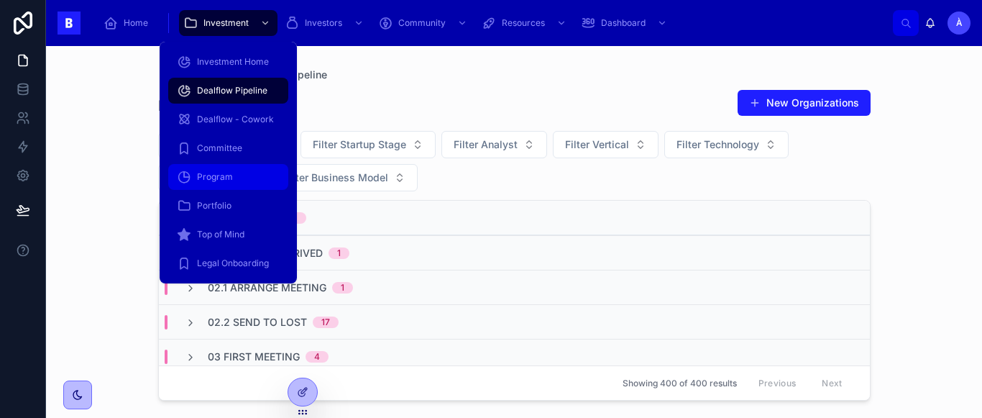
click at [214, 176] on span "Program" at bounding box center [215, 177] width 36 height 12
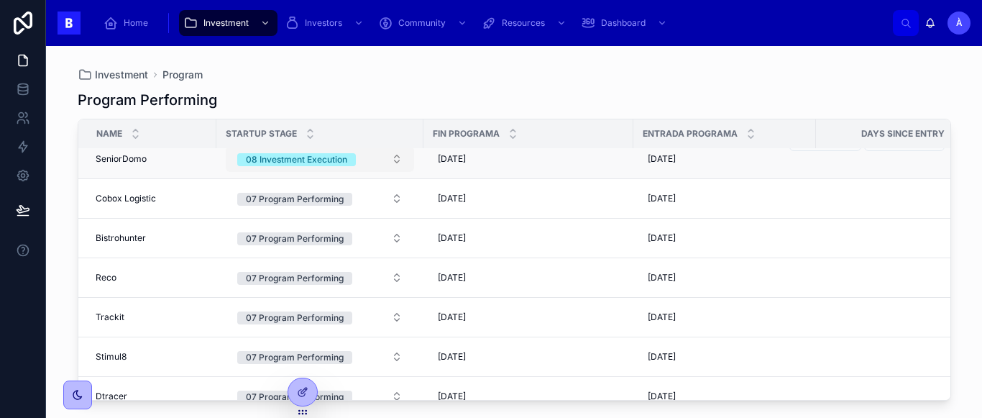
scroll to position [75, 0]
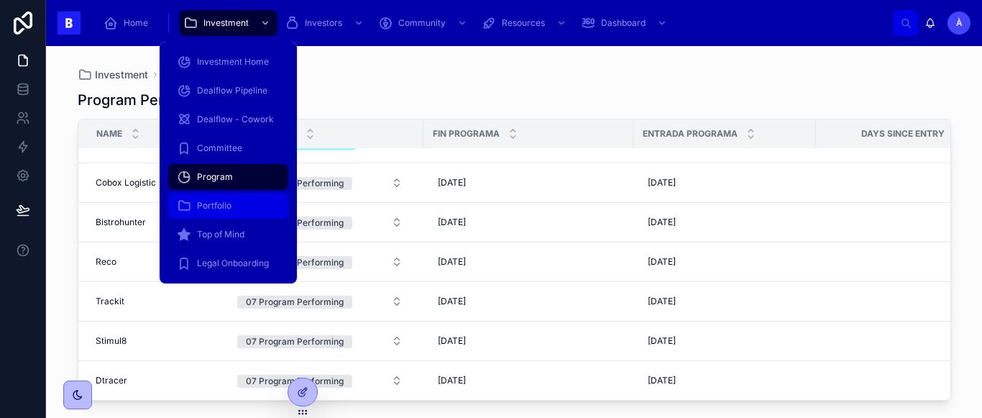
click at [209, 206] on span "Portfolio" at bounding box center [214, 206] width 35 height 12
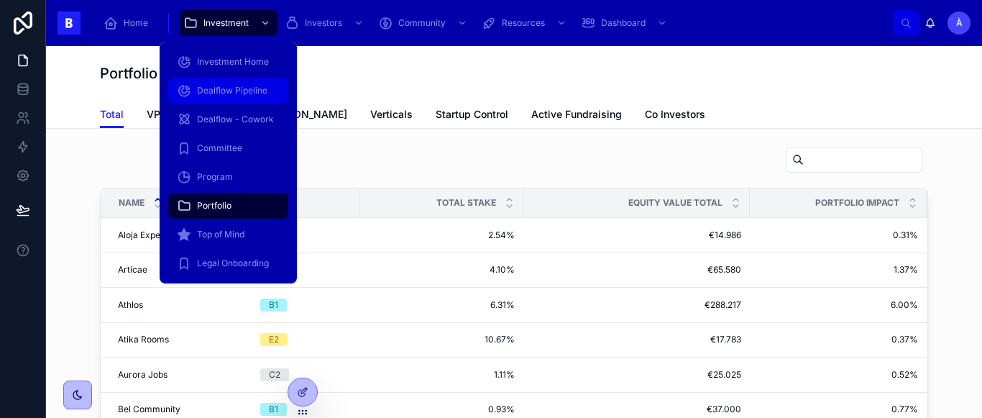
click at [224, 98] on div "Dealflow Pipeline" at bounding box center [228, 90] width 103 height 23
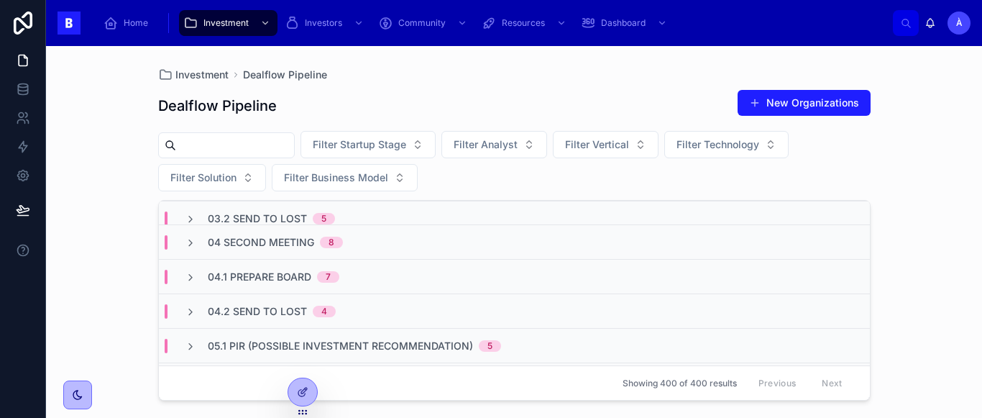
scroll to position [219, 0]
click at [248, 269] on span "04.1 Prepare Board" at bounding box center [260, 276] width 104 height 14
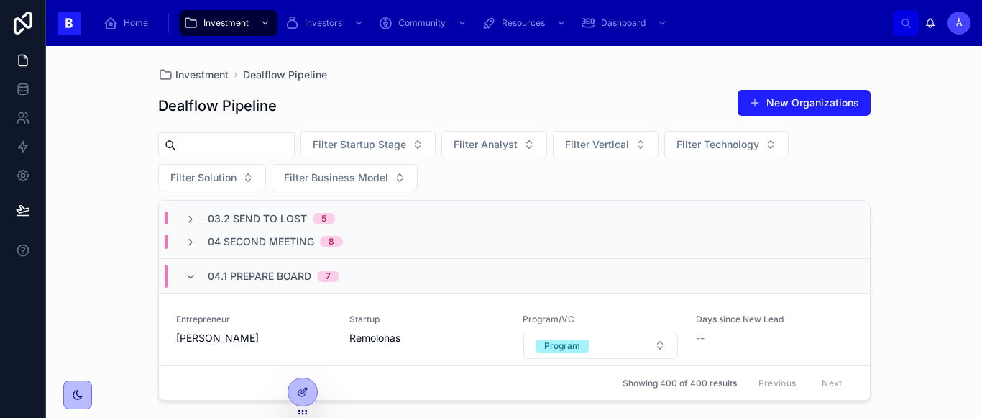
click at [248, 269] on span "04.1 Prepare Board" at bounding box center [260, 276] width 104 height 14
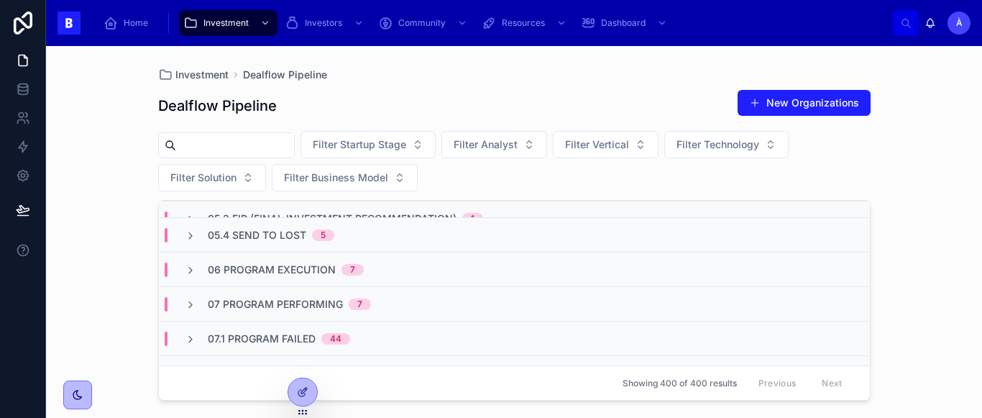
scroll to position [445, 0]
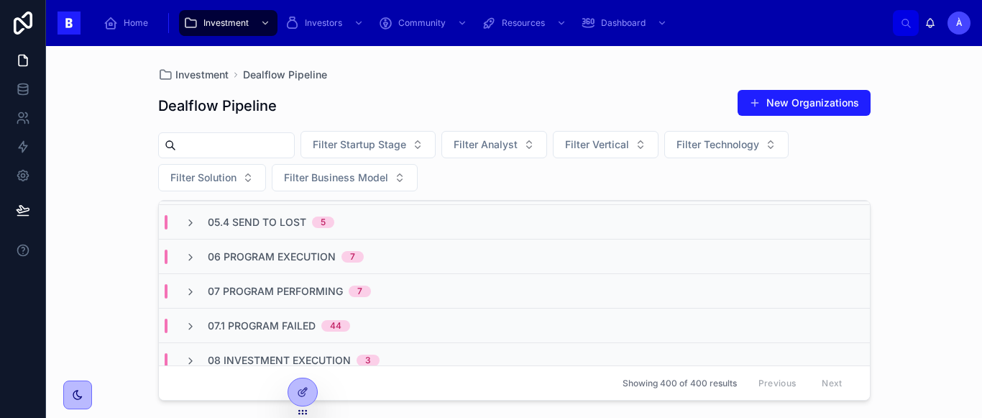
click at [221, 284] on span "07 Program Performing" at bounding box center [275, 291] width 135 height 14
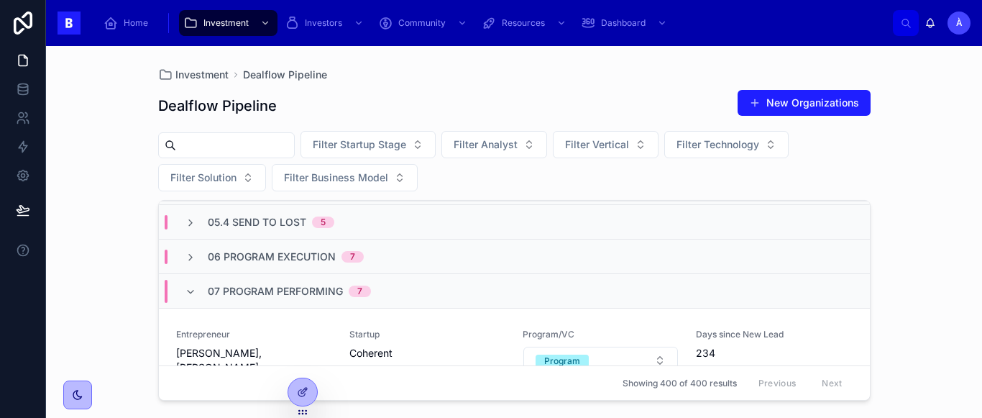
click at [221, 284] on span "07 Program Performing" at bounding box center [275, 291] width 135 height 14
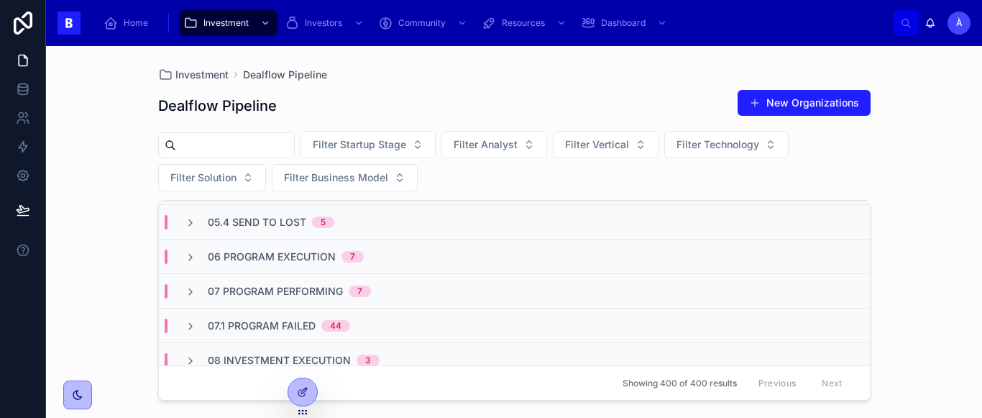
click at [236, 254] on span "06 Program Execution" at bounding box center [272, 257] width 128 height 14
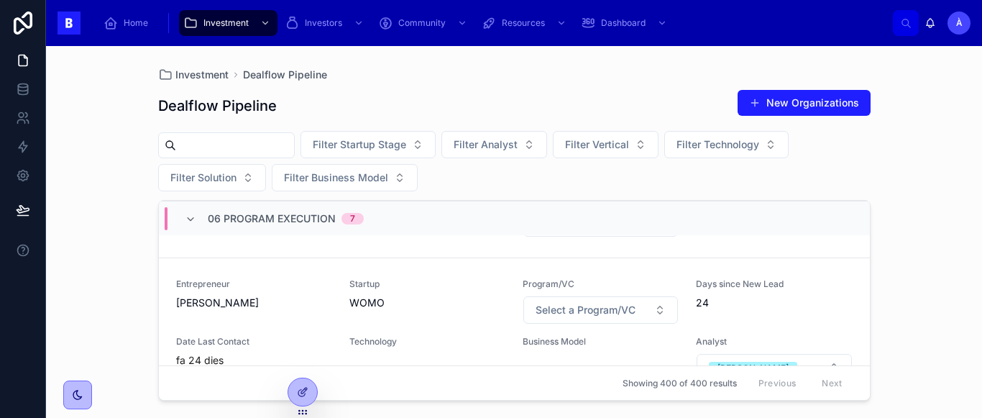
scroll to position [1749, 0]
click at [195, 217] on icon at bounding box center [191, 220] width 12 height 12
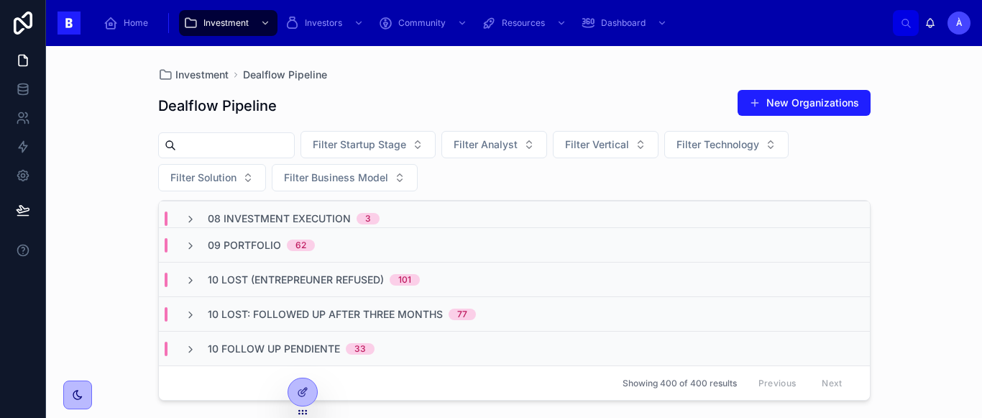
scroll to position [595, 0]
